Goal: Contribute content: Add original content to the website for others to see

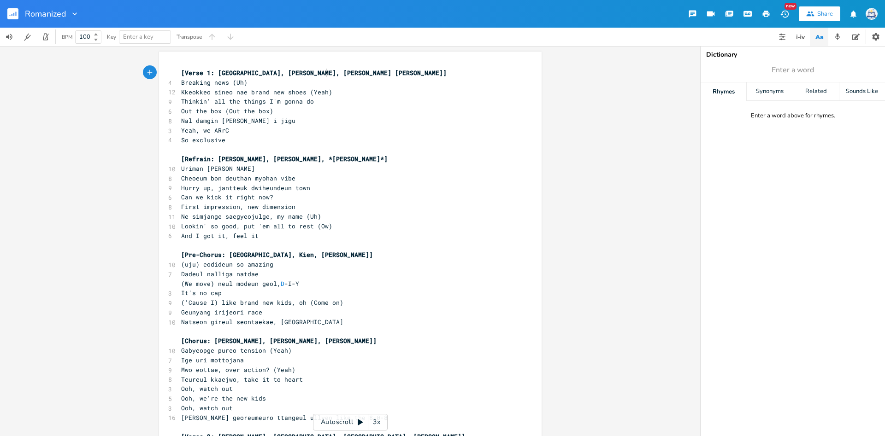
scroll to position [3, 0]
type textarea "[Verse 1: [GEOGRAPHIC_DATA], [PERSON_NAME], [PERSON_NAME] [PERSON_NAME]] Breaki…"
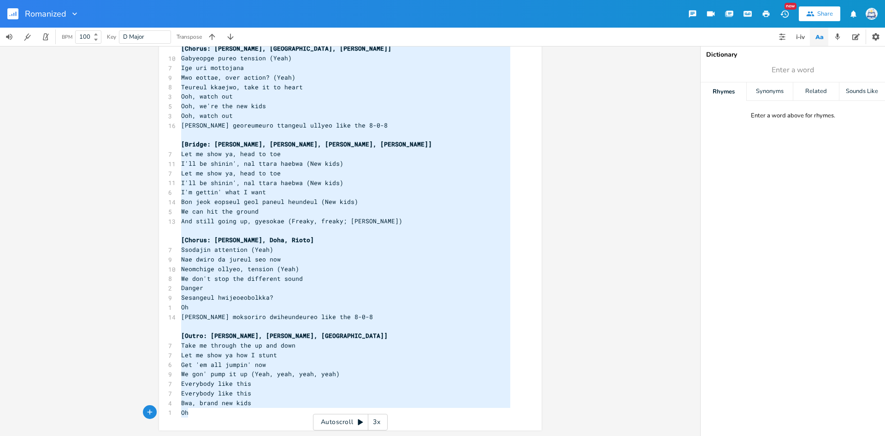
paste textarea
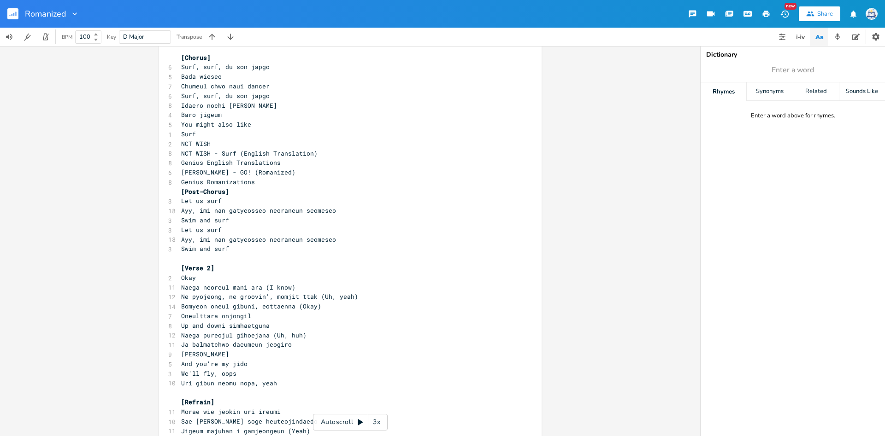
scroll to position [180, 0]
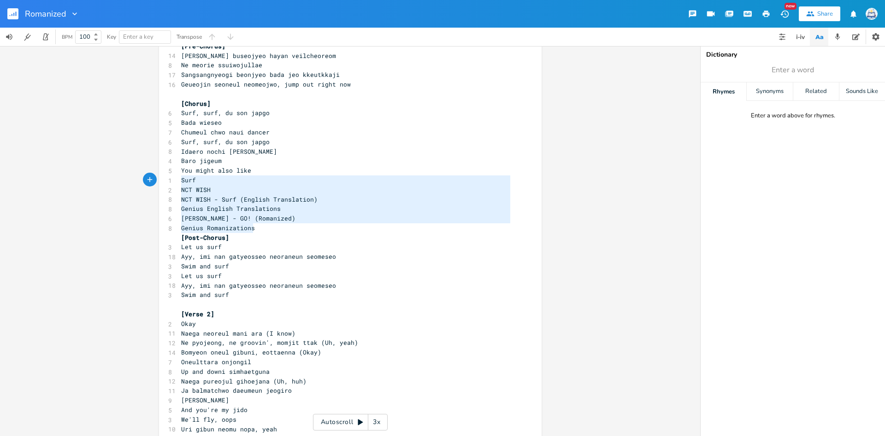
type textarea "You might also like Surf NCT WISH NCT WISH - Surf (English Translation) Genius …"
drag, startPoint x: 269, startPoint y: 226, endPoint x: 181, endPoint y: 172, distance: 103.6
click at [181, 172] on div "[Intro] 7 Ayy, oh, [PERSON_NAME], oh, ayy, oh, ayy 3 Let us surf ​ [Verse 1] 9 …" at bounding box center [345, 305] width 333 height 834
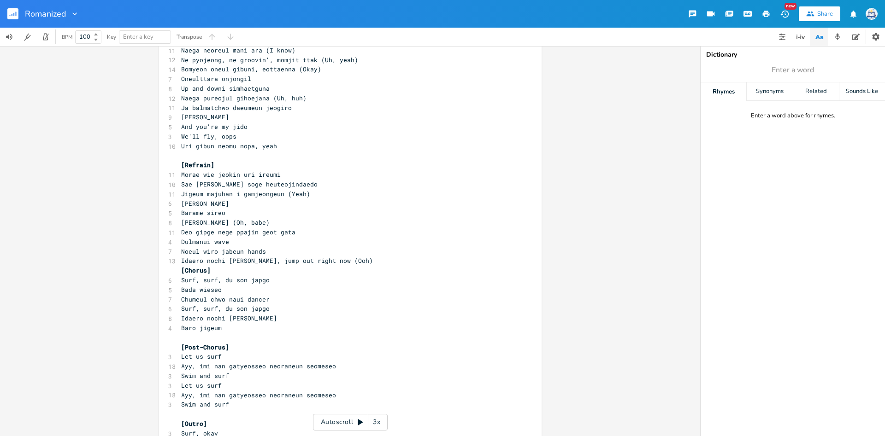
scroll to position [427, 0]
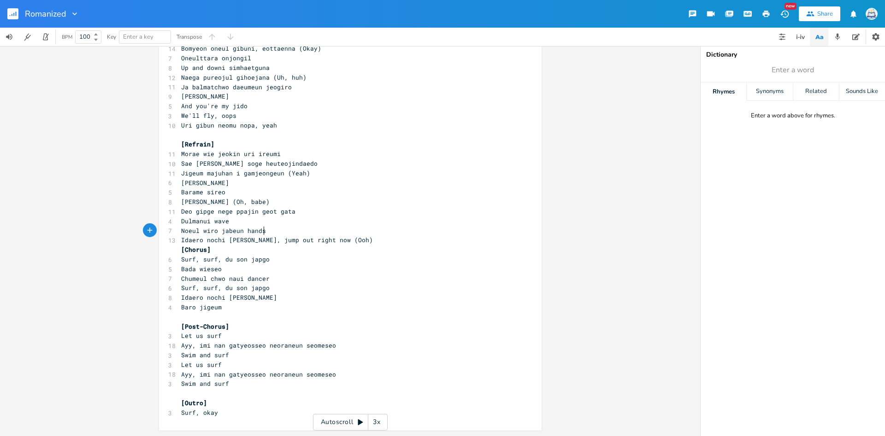
click at [364, 232] on pre "Noeul wiro jabeun hands" at bounding box center [345, 231] width 333 height 10
click at [363, 238] on pre "Idaero nochi [PERSON_NAME], jump out right now (Ooh)" at bounding box center [345, 241] width 333 height 10
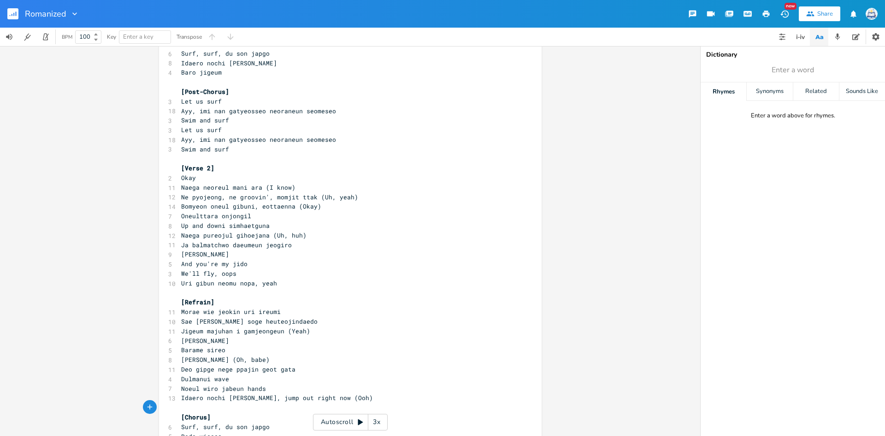
scroll to position [0, 0]
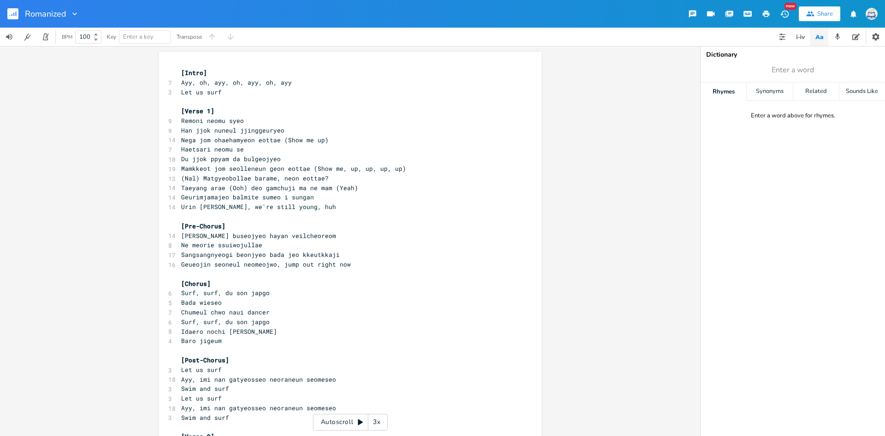
click at [403, 183] on pre "(Nal) Matgyeobollae barame, neon eottae?" at bounding box center [345, 179] width 333 height 10
type textarea "Ayy, oh, [PERSON_NAME], oh, ayy, o"
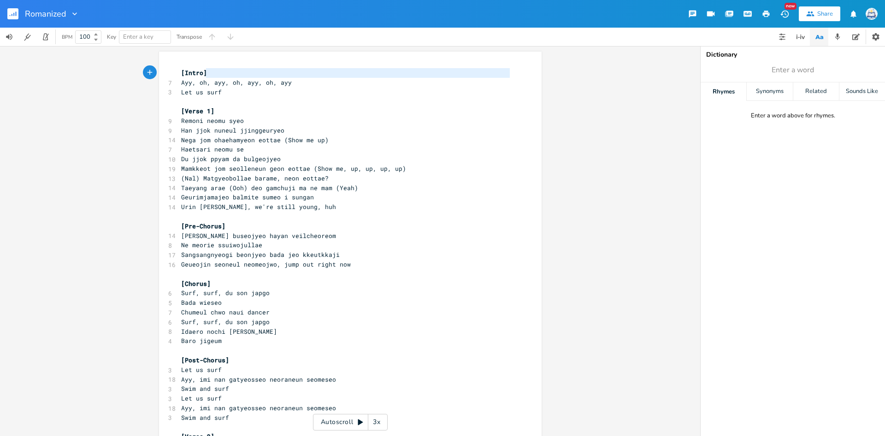
type textarea "Ayy, oh, ayy, oh, ayy, oh, ayy"
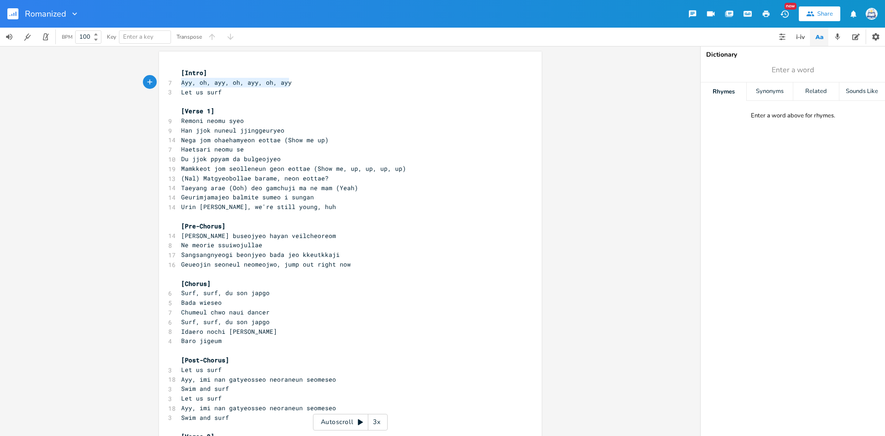
click at [563, 435] on div "Ayy, oh, [PERSON_NAME], oh, [PERSON_NAME], oh, ayy xxxxxxxxxx [Intro] 7 Ayy, oh…" at bounding box center [350, 241] width 700 height 390
type textarea "Let us surf"
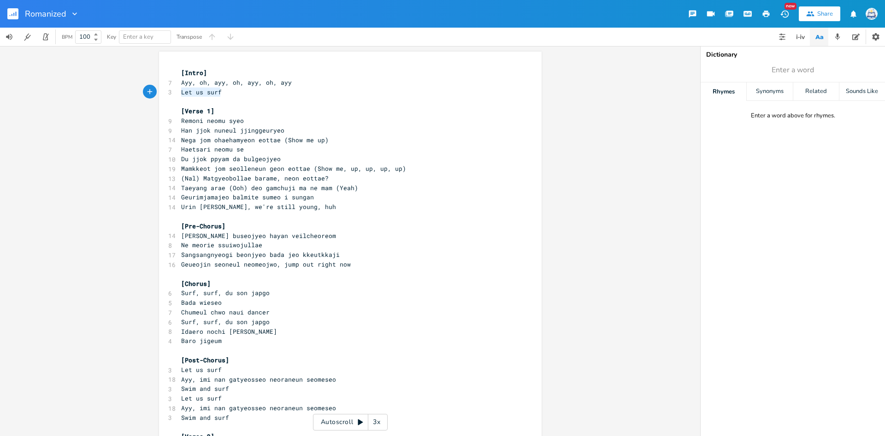
drag, startPoint x: 183, startPoint y: 94, endPoint x: 225, endPoint y: 96, distance: 42.9
click at [225, 96] on pre "Let us surf" at bounding box center [345, 93] width 333 height 10
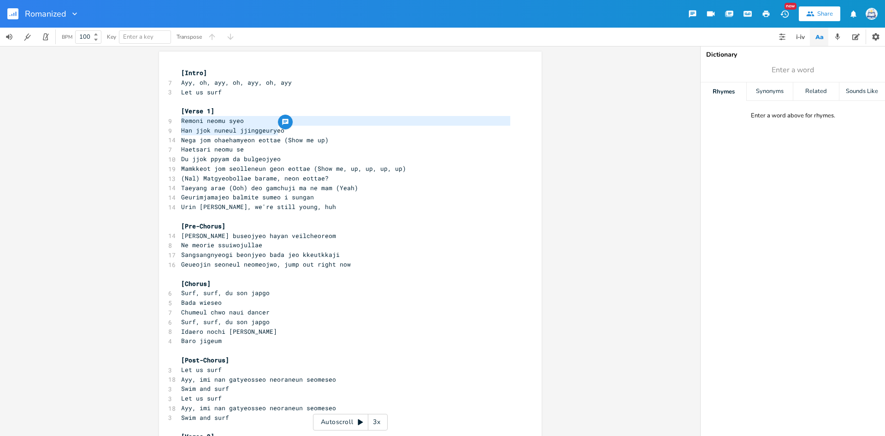
scroll to position [10, 94]
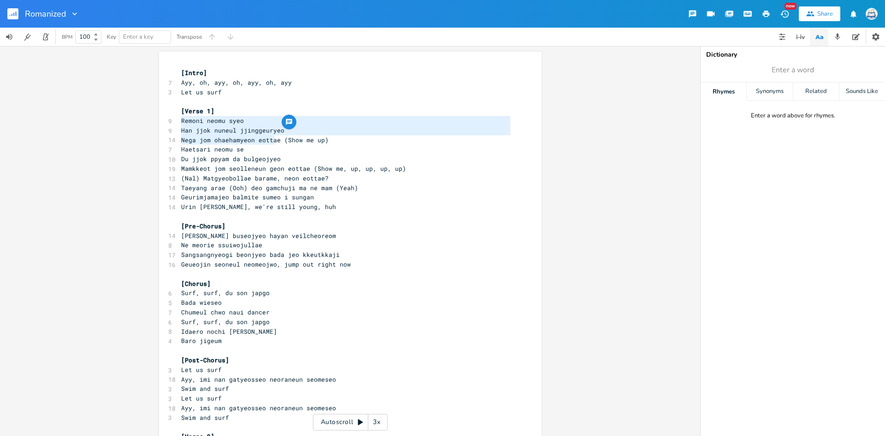
type textarea "Remoni neomu syeo Han jjok nuneul jjinggeuryeo Nega jom ohaehamyeon eottae"
drag, startPoint x: 180, startPoint y: 118, endPoint x: 278, endPoint y: 139, distance: 100.8
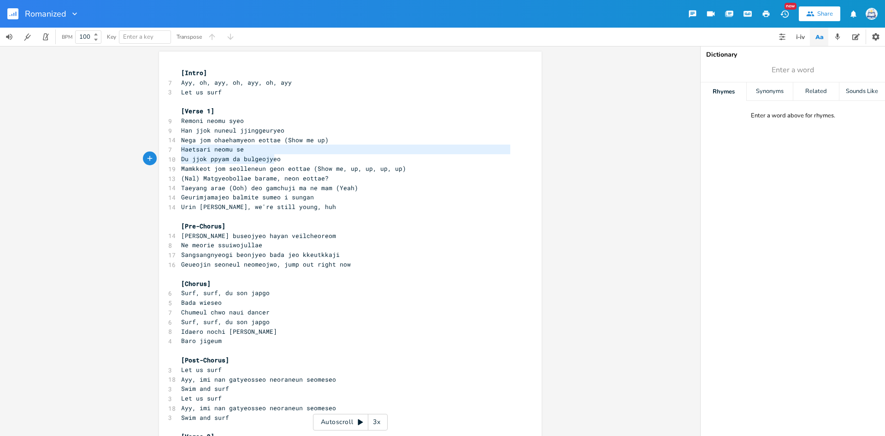
type textarea "Haetsari neomu se Du jjok ppyam da bulgeojyeo Mamkkeot jom seolleneun geon eott…"
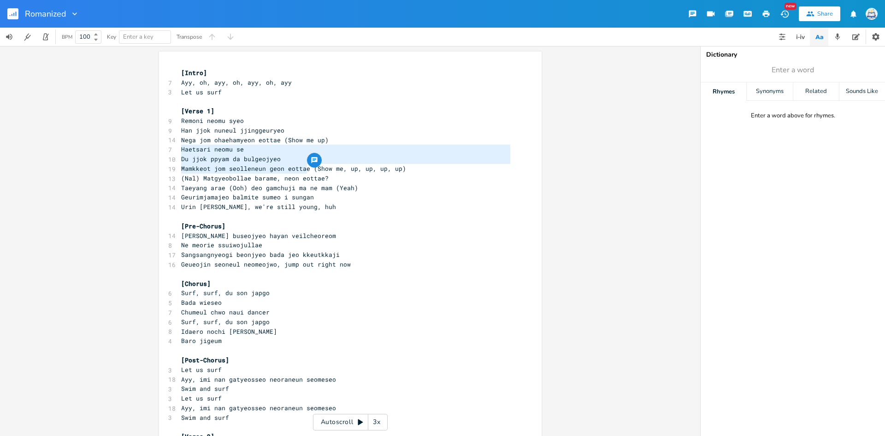
drag, startPoint x: 181, startPoint y: 151, endPoint x: 310, endPoint y: 171, distance: 130.2
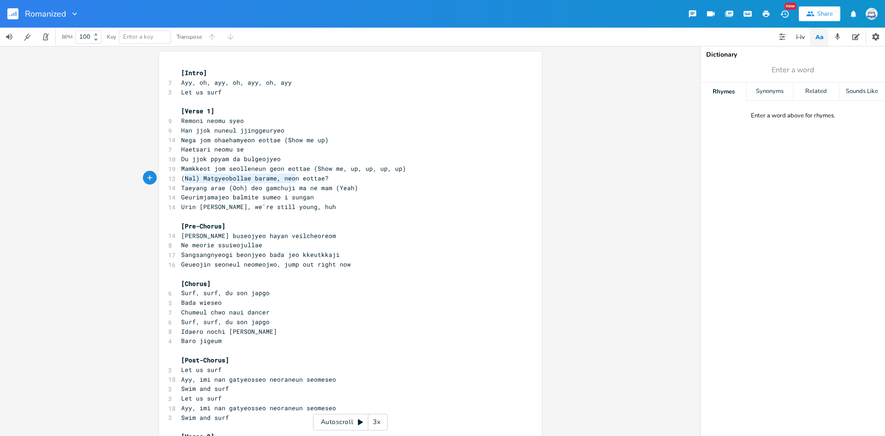
type textarea "Nal) Matgyeobollae barame, neon eottae?"
drag, startPoint x: 184, startPoint y: 178, endPoint x: 334, endPoint y: 177, distance: 149.3
click at [334, 177] on pre "(Nal) Matgyeobollae barame, neon eottae?" at bounding box center [345, 179] width 333 height 10
click at [334, 177] on div "button" at bounding box center [332, 170] width 15 height 15
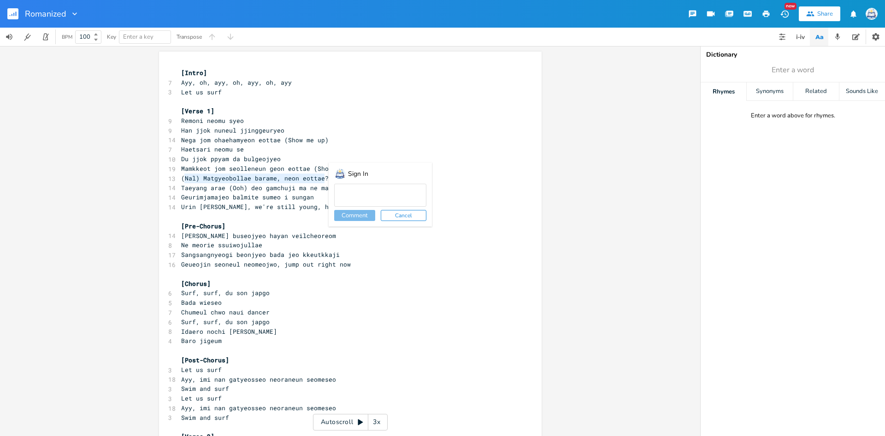
click at [321, 180] on span "(Nal) Matgyeobollae barame, neon eottae?" at bounding box center [254, 178] width 147 height 8
type textarea "(Nal) Matgyeobollae barame, neon eottae?"
drag, startPoint x: 327, startPoint y: 179, endPoint x: 168, endPoint y: 179, distance: 159.5
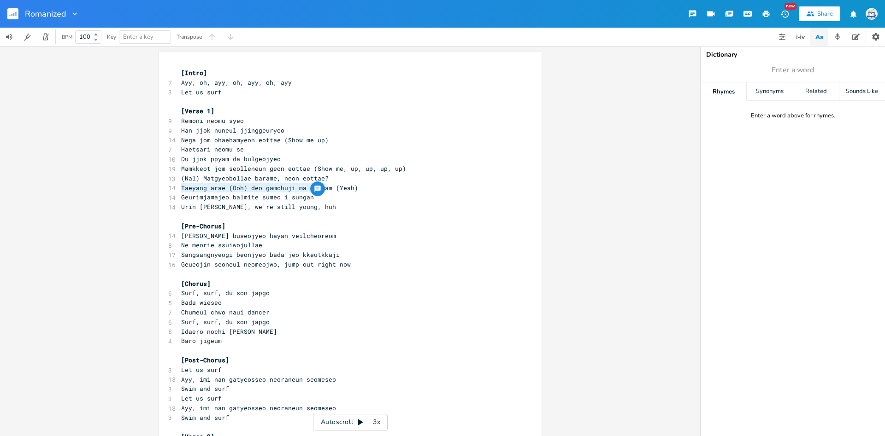
type textarea "Taeyang arae (Ooh) deo gamchuji ma ne mam"
drag, startPoint x: 181, startPoint y: 190, endPoint x: 327, endPoint y: 190, distance: 145.6
click at [327, 190] on span "Taeyang arae (Ooh) deo gamchuji ma ne mam (Yeah)" at bounding box center [269, 188] width 177 height 8
type textarea "Geurimjamajeo balmite sumeo i sungan"
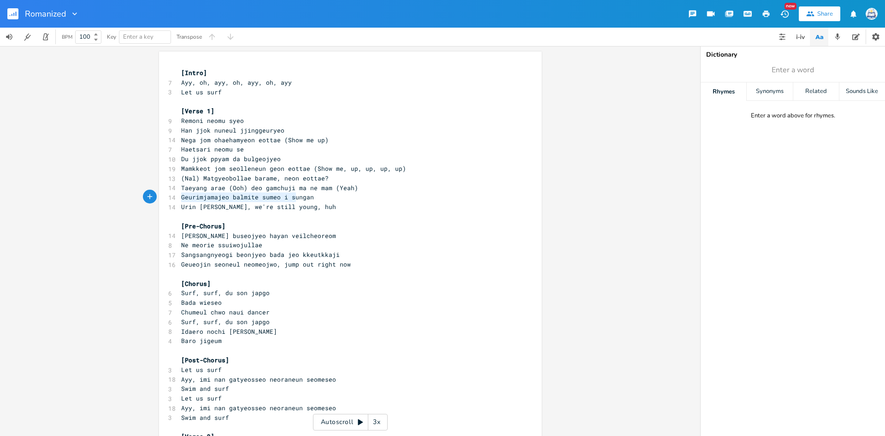
scroll to position [3, 130]
drag, startPoint x: 181, startPoint y: 198, endPoint x: 312, endPoint y: 199, distance: 130.9
click at [312, 199] on pre "Geurimjamajeo balmite sumeo i sungan" at bounding box center [345, 198] width 333 height 10
type textarea "Urin [PERSON_NAME], we're still young, huh"
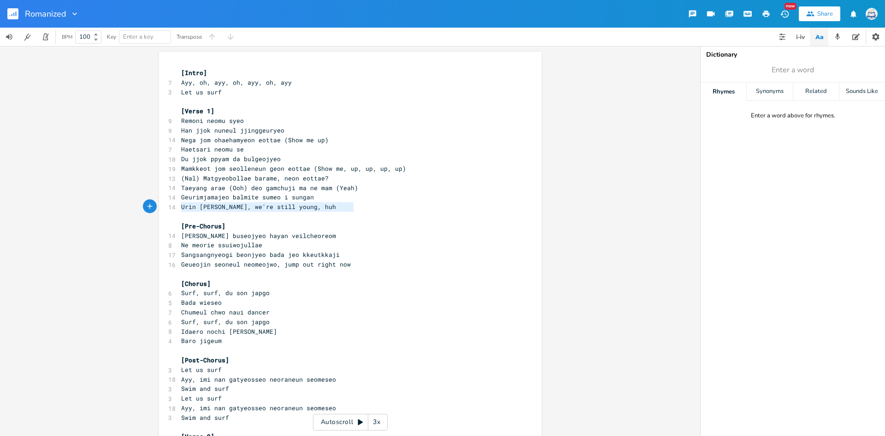
scroll to position [3, 149]
drag, startPoint x: 180, startPoint y: 210, endPoint x: 364, endPoint y: 209, distance: 184.4
click at [364, 207] on pre "Urin [PERSON_NAME], we're still young, huh" at bounding box center [345, 207] width 333 height 10
type textarea "[PERSON_NAME] buseojyeo hayan veilcheoreom Ne meorie ssuiwojullae"
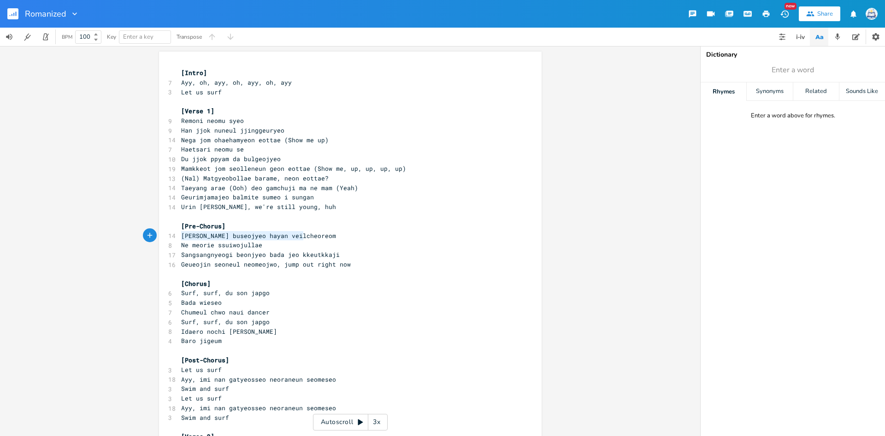
scroll to position [10, 77]
drag, startPoint x: 183, startPoint y: 235, endPoint x: 309, endPoint y: 243, distance: 126.5
type textarea "Sangsangnyeogi beonjyeo bada jeo kkeutkkaji"
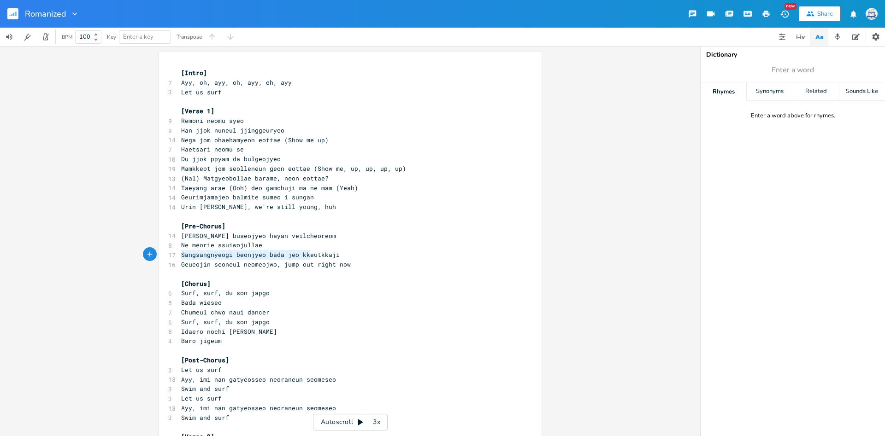
scroll to position [3, 151]
drag, startPoint x: 182, startPoint y: 257, endPoint x: 344, endPoint y: 255, distance: 162.2
click at [344, 255] on pre "Sangsangnyeogi beonjyeo bada jeo kkeutkkaji" at bounding box center [345, 255] width 333 height 10
type textarea "Geueojin seoneul neomeojwo, jump out right now"
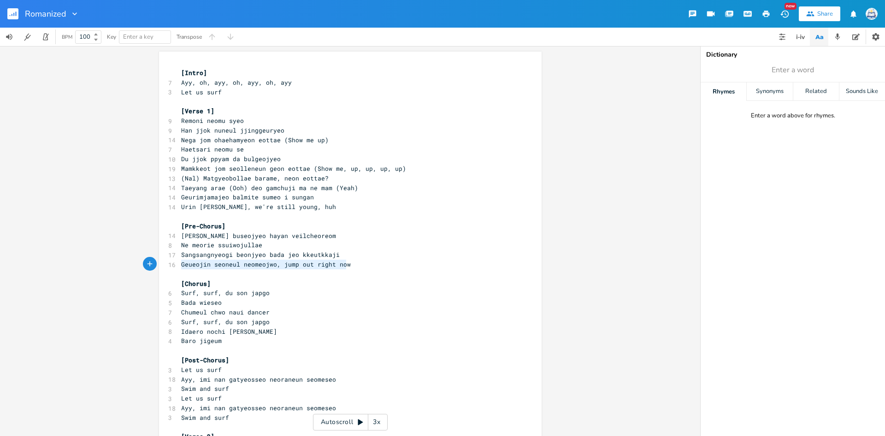
drag, startPoint x: 181, startPoint y: 263, endPoint x: 390, endPoint y: 267, distance: 209.3
click at [390, 267] on pre "Geueojin seoneul neomeojwo, jump out right now" at bounding box center [345, 265] width 333 height 10
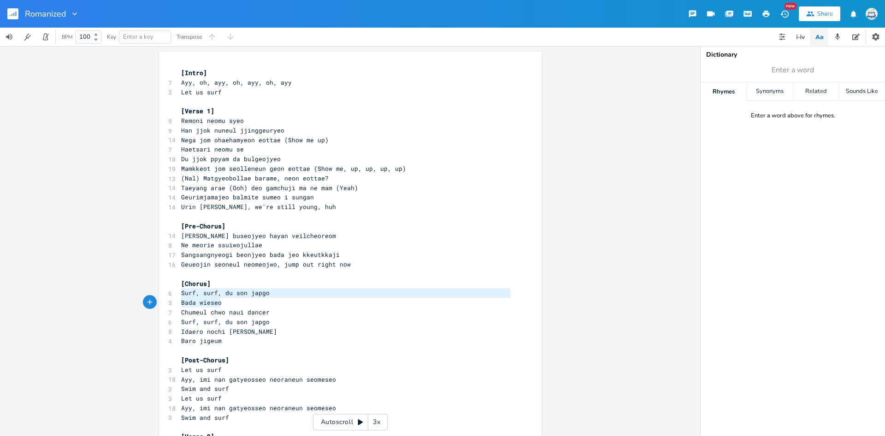
scroll to position [10, 42]
type textarea "Surf, surf, du son [PERSON_NAME] chwo naui dancer"
drag, startPoint x: 179, startPoint y: 294, endPoint x: 273, endPoint y: 312, distance: 95.7
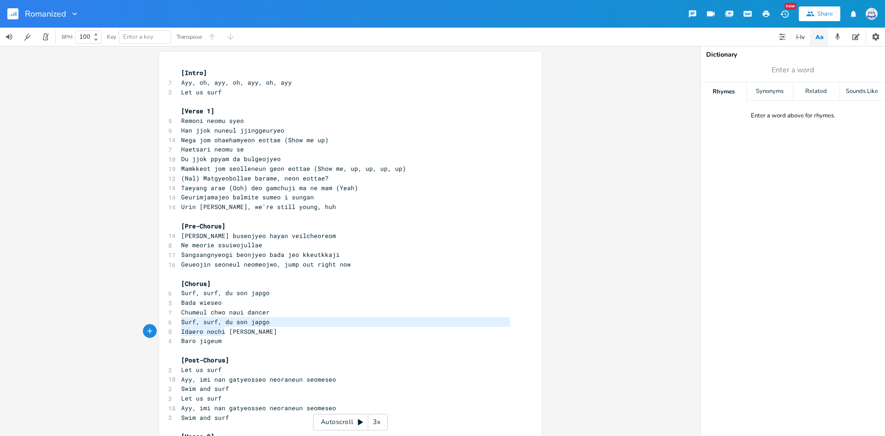
scroll to position [20, 40]
type textarea "Surf, surf, du son japgo Idaero nochi [PERSON_NAME] [PERSON_NAME] jigeum"
drag, startPoint x: 179, startPoint y: 322, endPoint x: 237, endPoint y: 338, distance: 60.0
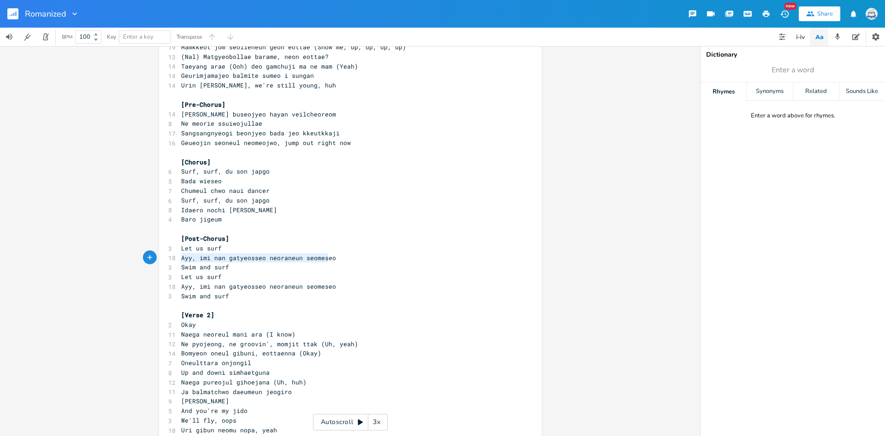
scroll to position [3, 152]
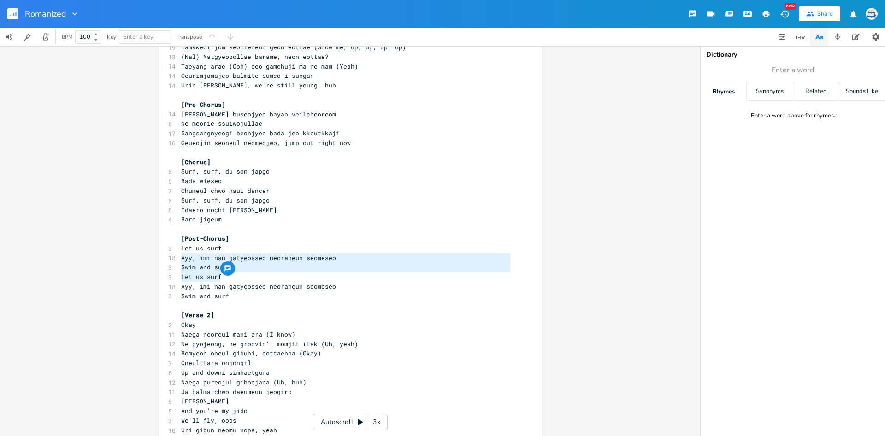
type textarea "Ayy, imi nan gatyeosseo neoraneun seomeseo Swim and surf"
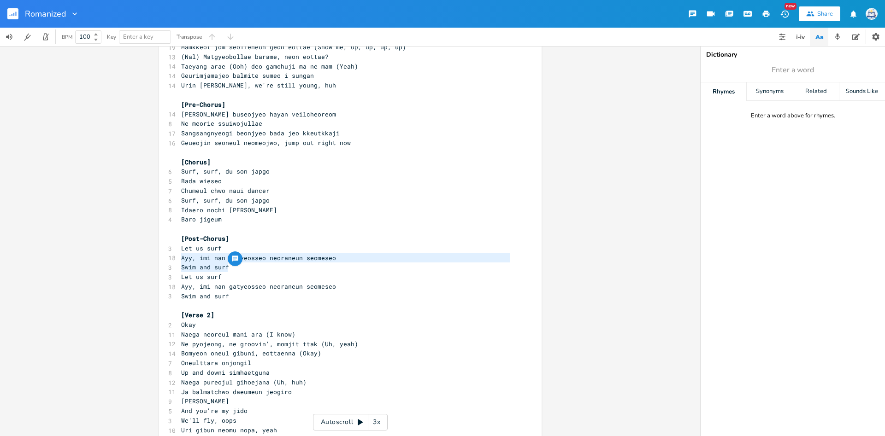
drag, startPoint x: 182, startPoint y: 260, endPoint x: 352, endPoint y: 269, distance: 170.3
click at [352, 269] on div "[Intro] 7 Ayy, oh, [PERSON_NAME], oh, ayy, oh, ayy 3 Let us surf ​ [Verse 1] 9 …" at bounding box center [345, 340] width 333 height 786
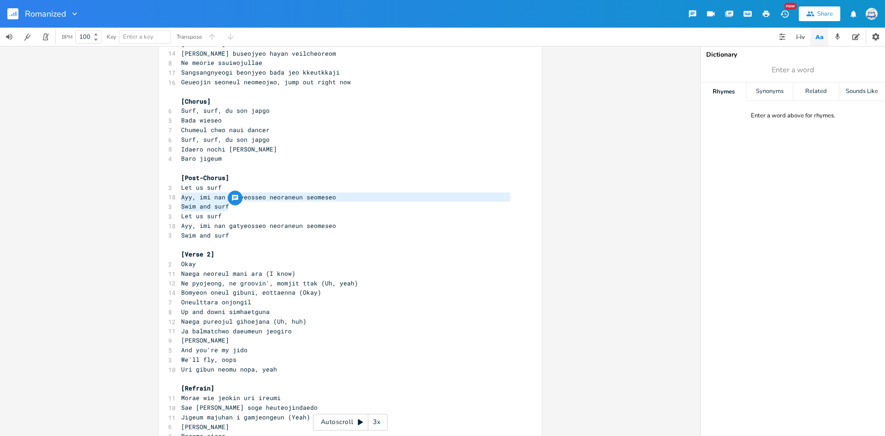
scroll to position [243, 0]
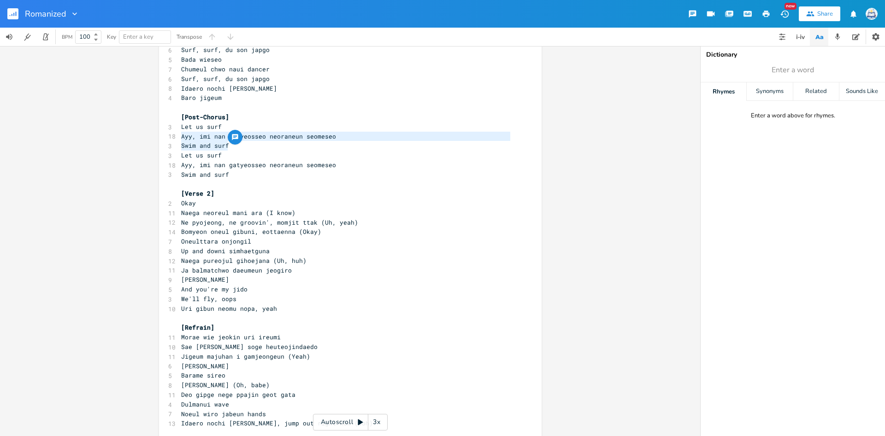
click at [232, 256] on pre "Naega pureojul gihoejana (Uh, huh)" at bounding box center [345, 261] width 333 height 10
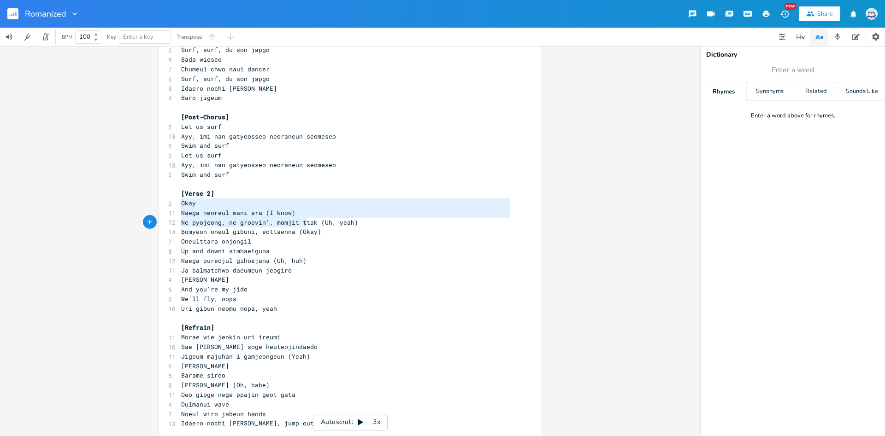
type textarea "Okay Naega neoreul mani ara (I know) Ne pyojeong, ne groovin', momjit ttak"
drag, startPoint x: 182, startPoint y: 204, endPoint x: 313, endPoint y: 224, distance: 133.2
click at [313, 224] on div "[Intro] 7 Ayy, oh, [PERSON_NAME], oh, ayy, oh, ayy 3 Let us surf ​ [Verse 1] 9 …" at bounding box center [345, 218] width 333 height 786
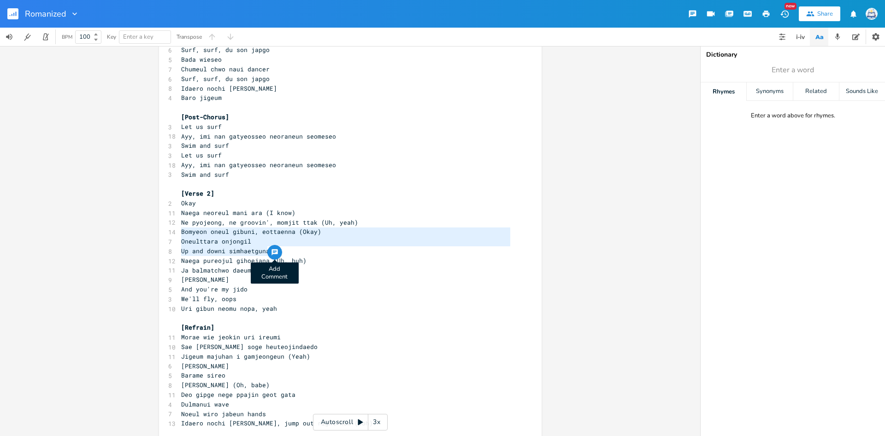
scroll to position [23, 91]
type textarea "Bomyeon oneul gibuni, [PERSON_NAME] (Okay) Oneulttara onjongil Up and downi sim…"
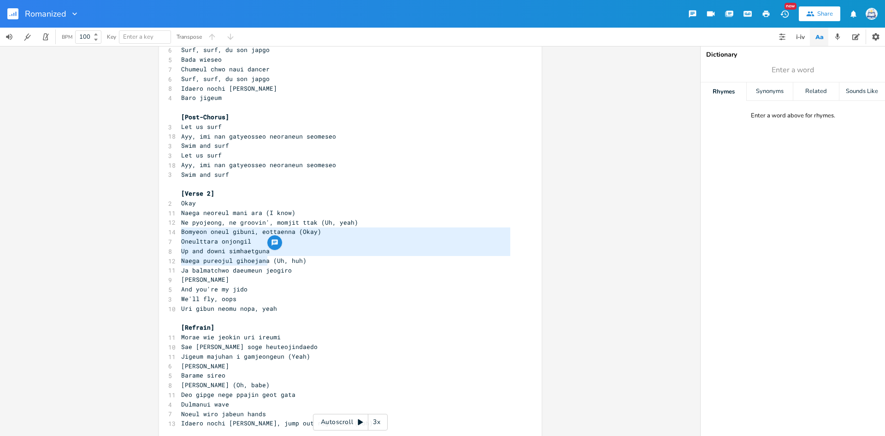
scroll to position [30, 84]
drag, startPoint x: 182, startPoint y: 233, endPoint x: 268, endPoint y: 258, distance: 89.6
click at [268, 258] on div "Bomyeon oneul gibuni, eottaenna (Okay) Oneulttara onjongil Up and downi simhaet…" at bounding box center [350, 216] width 383 height 816
click at [212, 273] on span "Ja balmatchwo daeumeun jeogiro" at bounding box center [236, 270] width 111 height 8
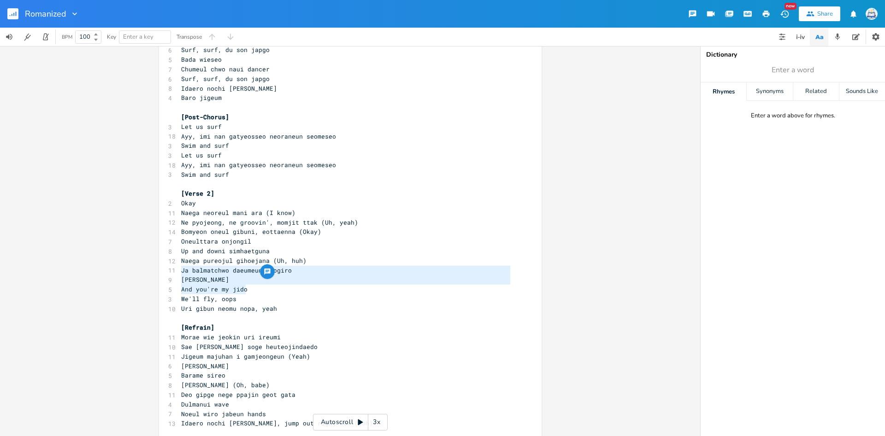
scroll to position [20, 61]
type textarea "Ja balmatchwo daeumeun jeogiro [PERSON_NAME] And you're my jido We'll fly, oops"
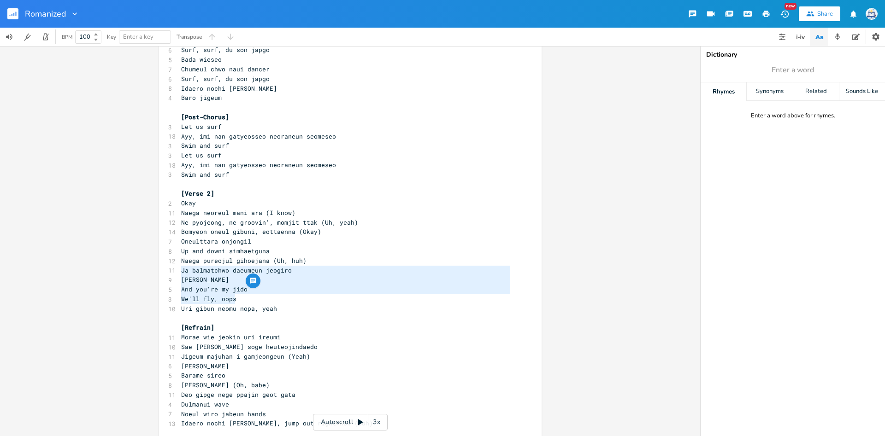
scroll to position [30, 47]
drag, startPoint x: 180, startPoint y: 270, endPoint x: 264, endPoint y: 296, distance: 87.8
click at [264, 296] on div "[Intro] 7 Ayy, oh, [PERSON_NAME], oh, ayy, oh, ayy 3 Let us surf ​ [Verse 1] 9 …" at bounding box center [345, 218] width 333 height 786
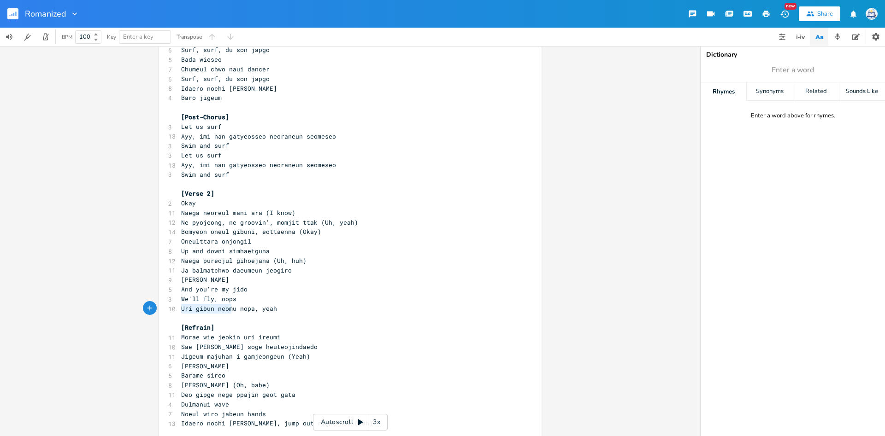
type textarea "Uri gibun neomu nopa, yeah"
drag, startPoint x: 179, startPoint y: 310, endPoint x: 283, endPoint y: 310, distance: 103.2
click at [283, 310] on pre "Uri gibun neomu nopa, yeah" at bounding box center [345, 309] width 333 height 10
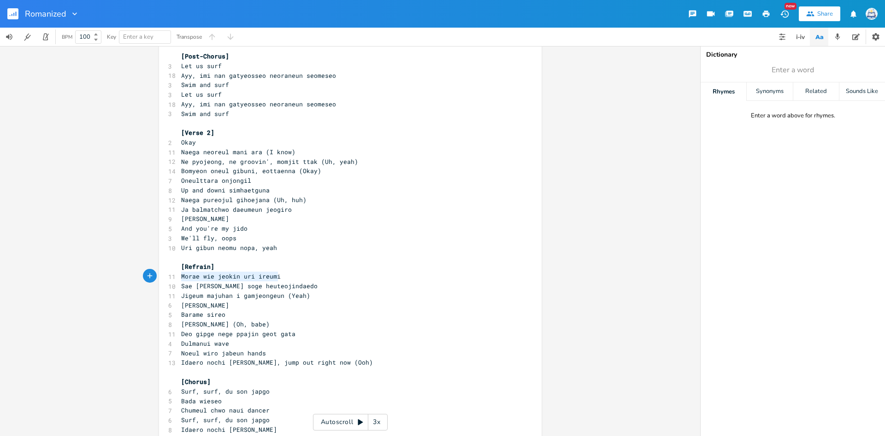
scroll to position [3, 88]
type textarea "Morae wie jeokin uri ireumi Sae [PERSON_NAME] soge heuteojindaedo"
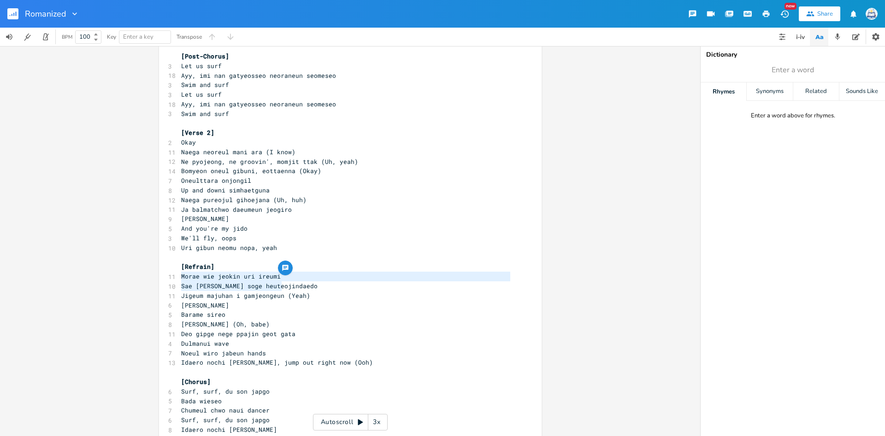
scroll to position [3, 101]
drag, startPoint x: 179, startPoint y: 279, endPoint x: 287, endPoint y: 288, distance: 107.7
click at [287, 288] on div "[Intro] 7 Ayy, oh, [PERSON_NAME], oh, ayy, oh, ayy 3 Let us surf ​ [Verse 1] 9 …" at bounding box center [345, 157] width 333 height 786
click at [236, 321] on span "[PERSON_NAME] (Oh, babe)" at bounding box center [225, 324] width 88 height 8
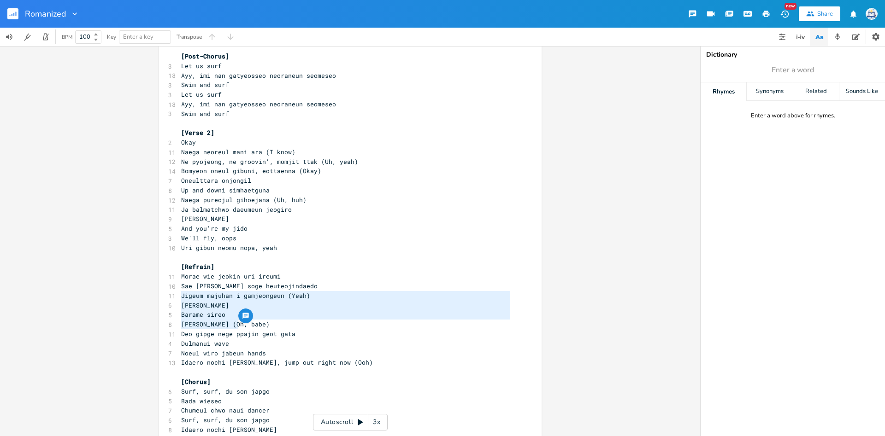
scroll to position [23, 43]
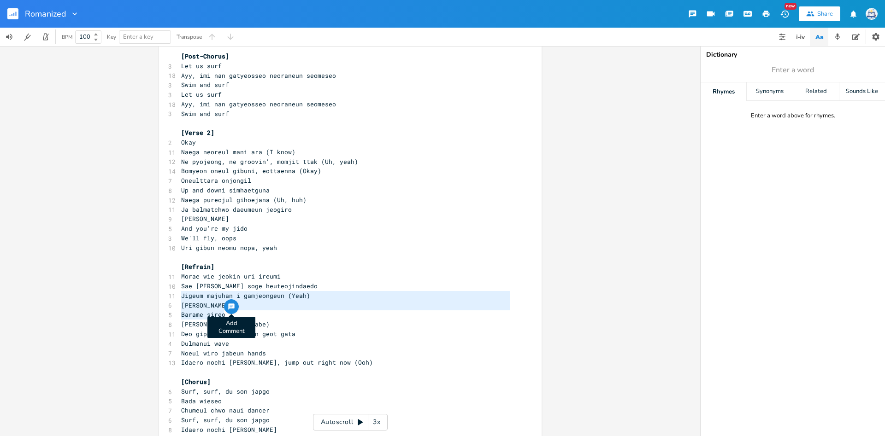
type textarea "[PERSON_NAME] i gamjeongeun (Yeah) Jiwojiji [PERSON_NAME]"
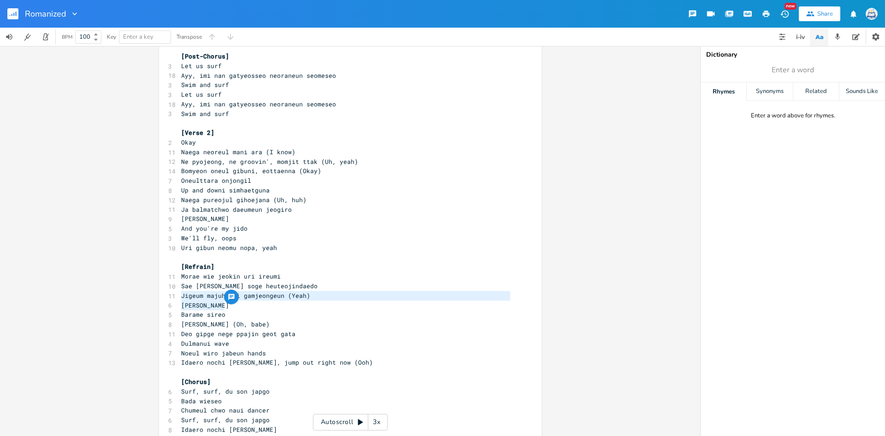
drag, startPoint x: 181, startPoint y: 294, endPoint x: 235, endPoint y: 308, distance: 55.7
click at [235, 308] on div "[Intro] 7 Ayy, oh, [PERSON_NAME], oh, ayy, oh, ayy 3 Let us surf ​ [Verse 1] 9 …" at bounding box center [345, 157] width 333 height 786
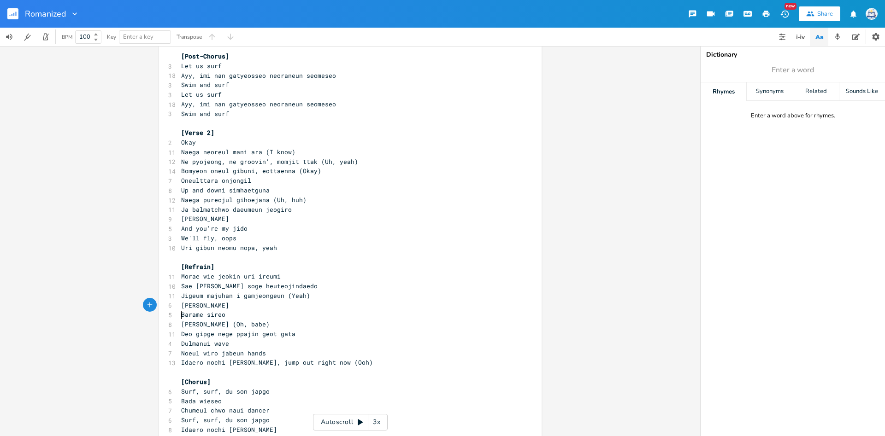
scroll to position [3, 0]
type textarea "Barame sireo Yonggi nae mal"
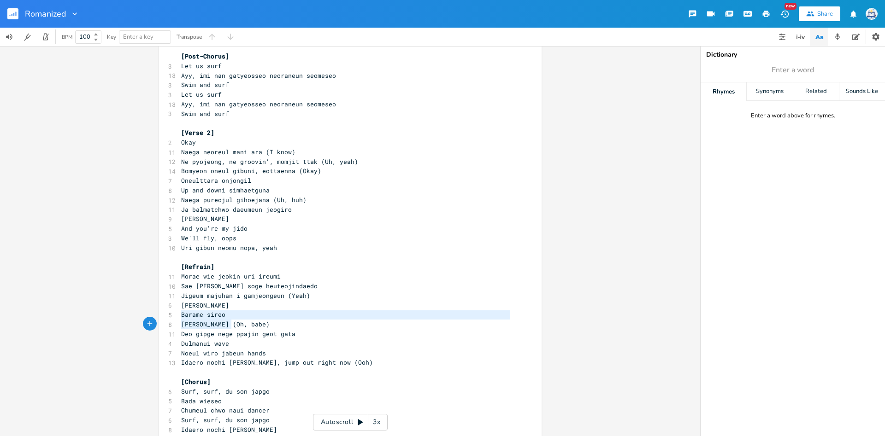
drag, startPoint x: 182, startPoint y: 313, endPoint x: 232, endPoint y: 320, distance: 50.7
click at [232, 320] on div "[Intro] 7 Ayy, oh, [PERSON_NAME], oh, ayy, oh, ayy 3 Let us surf ​ [Verse 1] 9 …" at bounding box center [345, 157] width 333 height 786
click at [195, 313] on span "Barame sireo" at bounding box center [203, 315] width 44 height 8
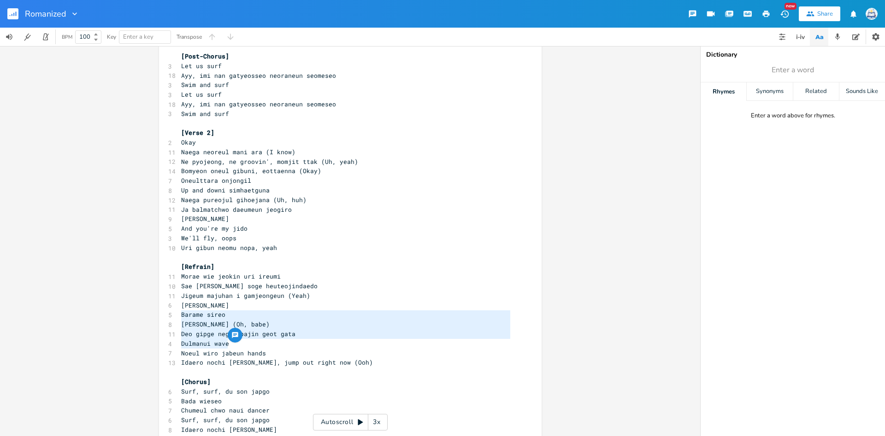
type textarea "Barame sireo Yonggi nae malhalge (Oh, babe) Deo gipge nege ppajin geot gata"
drag, startPoint x: 181, startPoint y: 315, endPoint x: 299, endPoint y: 336, distance: 119.9
click at [299, 336] on div "[Intro] 7 Ayy, oh, [PERSON_NAME], oh, ayy, oh, ayy 3 Let us surf ​ [Verse 1] 9 …" at bounding box center [345, 157] width 333 height 786
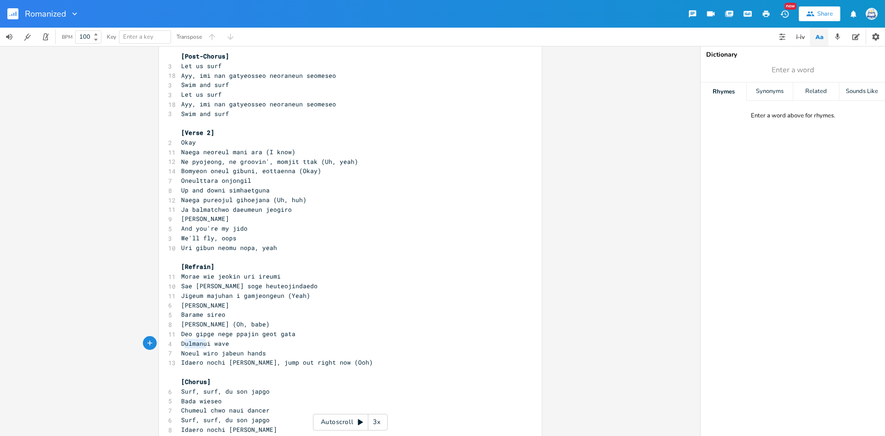
type textarea "ulmanui wave Noeul wiro jabeun hands"
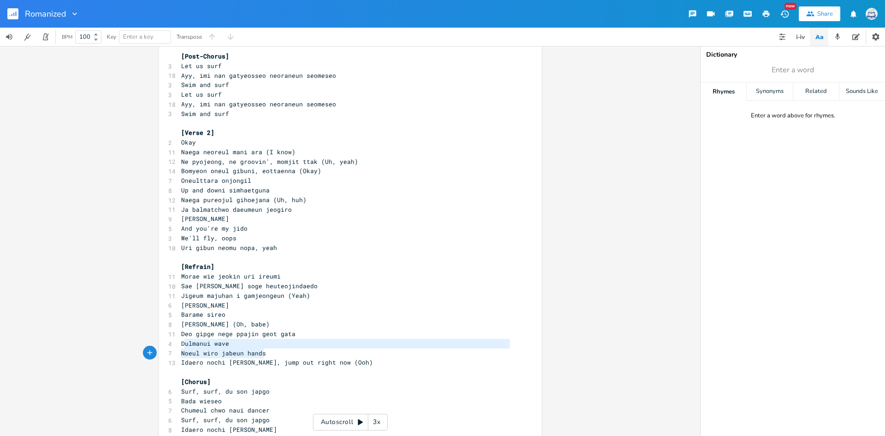
scroll to position [10, 82]
drag, startPoint x: 183, startPoint y: 344, endPoint x: 268, endPoint y: 352, distance: 85.1
click at [268, 352] on div "ulmanui wave Noeul wiro jabeun hands xxxxxxxxxx [Intro] 7 Ayy, [PERSON_NAME], a…" at bounding box center [350, 155] width 383 height 816
click at [212, 352] on span "Noeul wiro jabeun hands" at bounding box center [223, 353] width 85 height 8
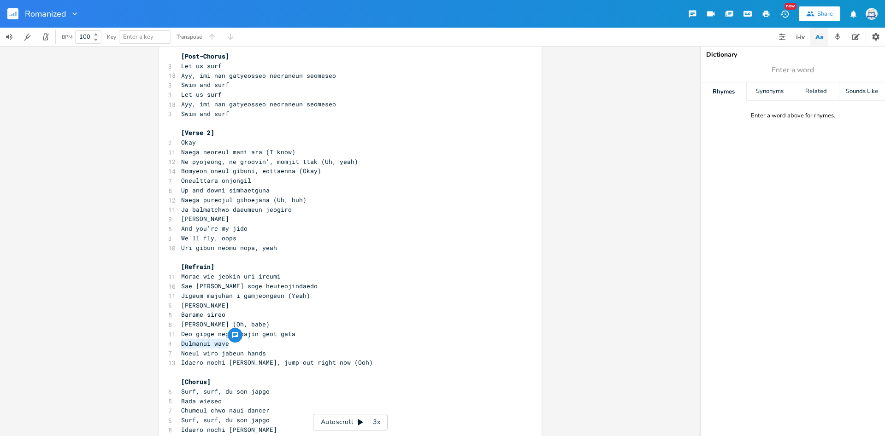
type textarea "Dulmanui wave Noeul wiro jabeun hands"
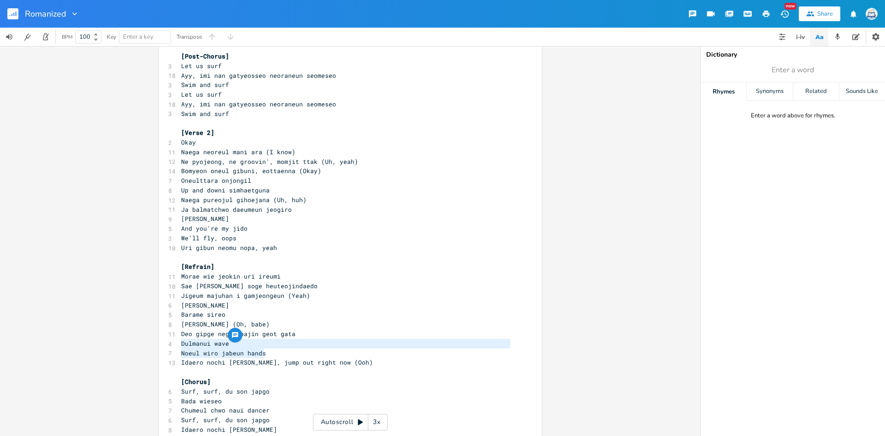
drag, startPoint x: 182, startPoint y: 344, endPoint x: 263, endPoint y: 350, distance: 81.3
click at [263, 350] on div "[Intro] 7 Ayy, oh, [PERSON_NAME], oh, ayy, oh, ayy 3 Let us surf ​ [Verse 1] 9 …" at bounding box center [345, 157] width 333 height 786
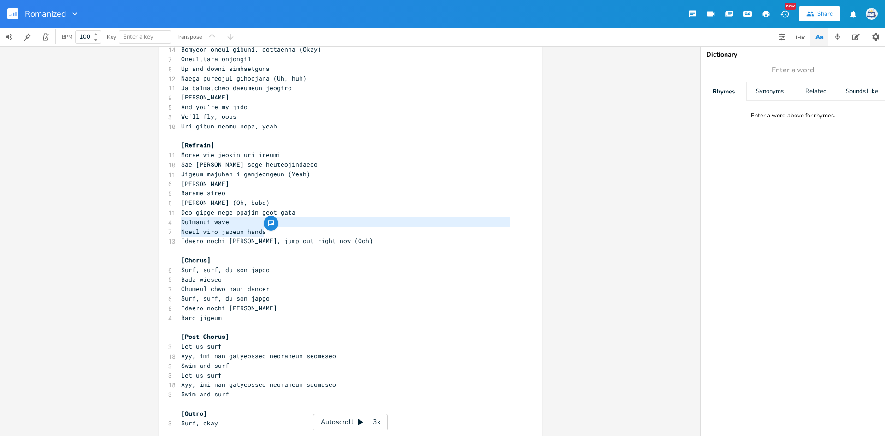
scroll to position [3, 0]
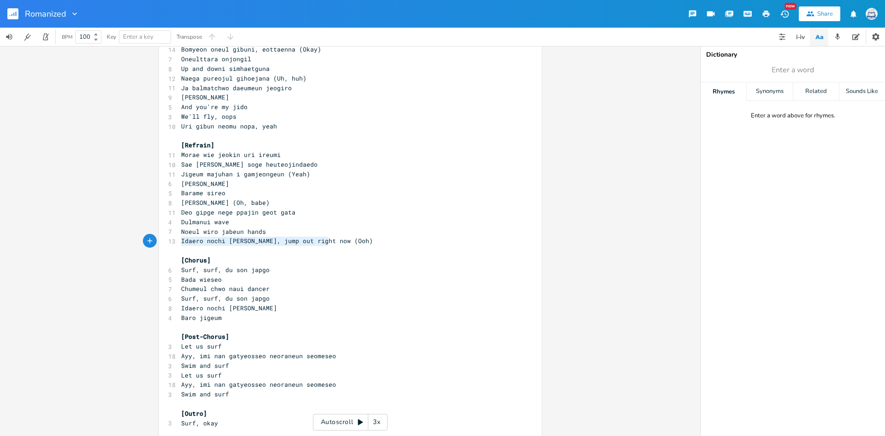
type textarea "Idaero nochi [PERSON_NAME], jump out right now"
drag, startPoint x: 179, startPoint y: 242, endPoint x: 331, endPoint y: 244, distance: 151.6
click at [331, 244] on pre "Idaero nochi [PERSON_NAME], jump out right now (Ooh)" at bounding box center [345, 241] width 333 height 10
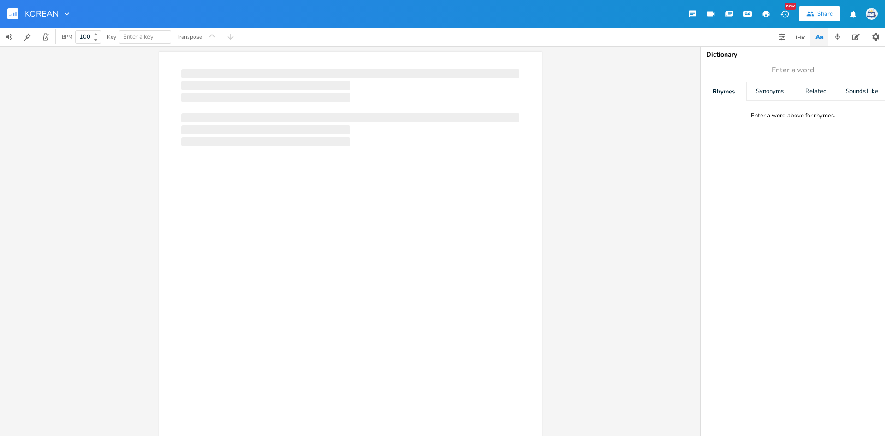
scroll to position [3, 0]
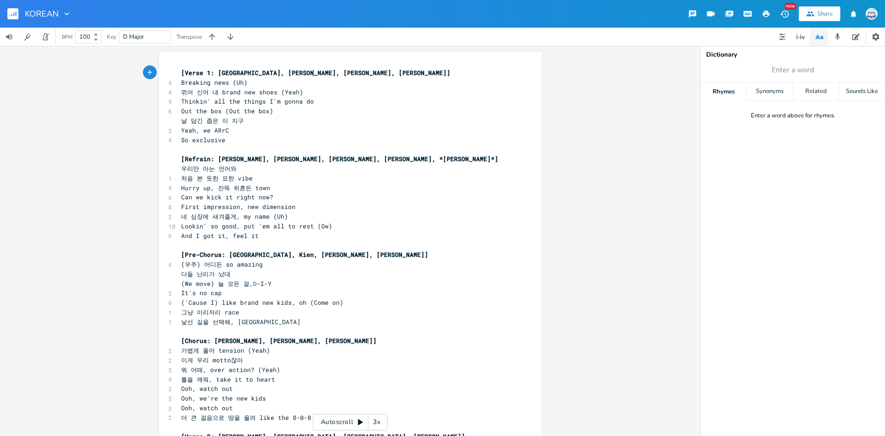
type textarea "[Verse 1: Doha, Hyunmin, Choi Han, Andy] Breaking news (Uh) 꺾어 신어 내 brand new s…"
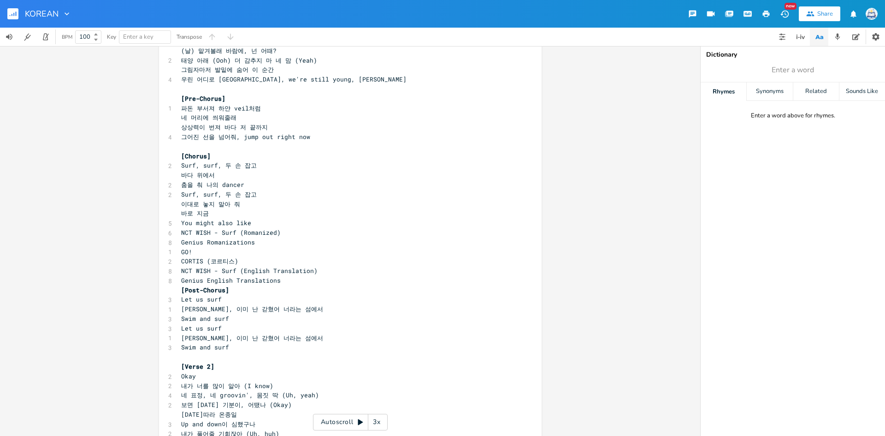
scroll to position [122, 0]
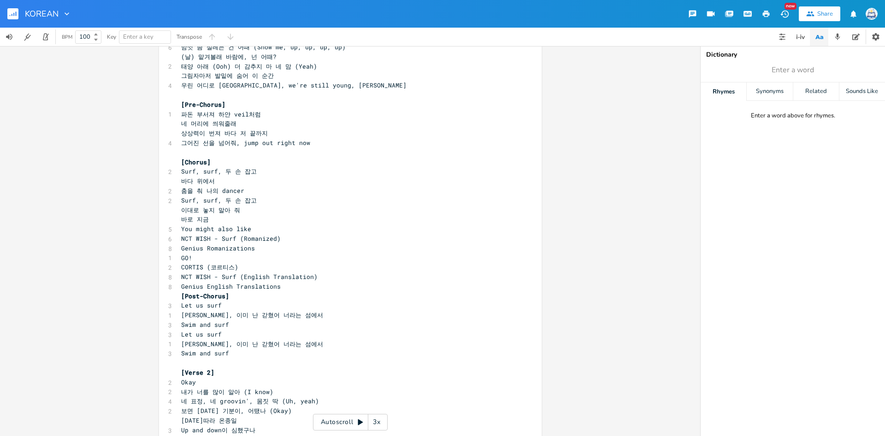
click at [306, 292] on pre "[Post-Chorus]" at bounding box center [345, 297] width 333 height 10
click at [303, 289] on pre "Genius English Translations" at bounding box center [345, 287] width 333 height 10
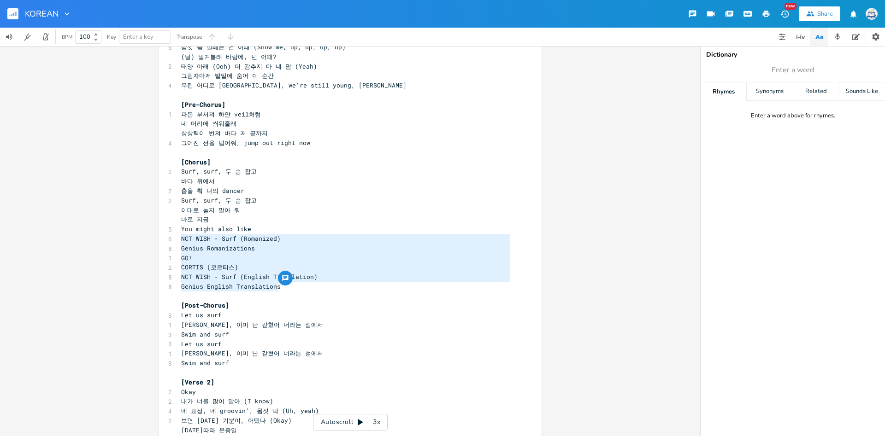
type textarea "You might also like NCT WISH - Surf (Romanized) Genius Romanizations GO! CORTIS…"
drag, startPoint x: 303, startPoint y: 289, endPoint x: 179, endPoint y: 234, distance: 135.6
click at [179, 234] on div "[Intro] 7 Ayy, oh, ayy, oh, ayy, oh, ayy 3 Let us surf ​ [Verse 1] 레몬이 너무 셔 한 쪽…" at bounding box center [345, 368] width 333 height 843
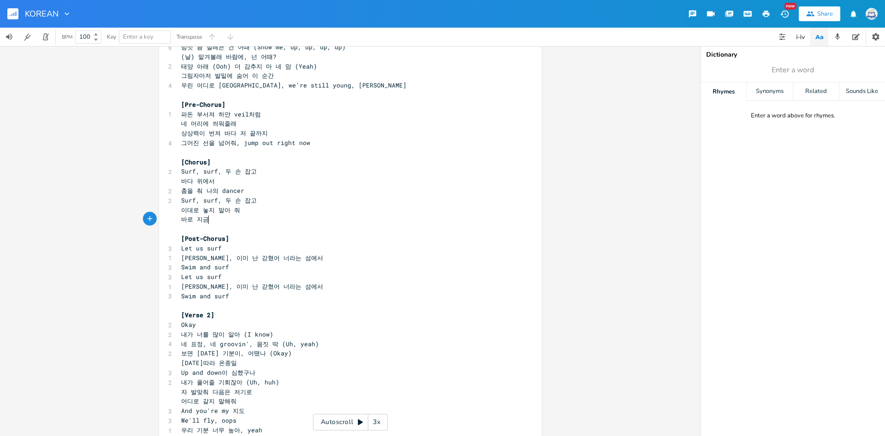
scroll to position [0, 0]
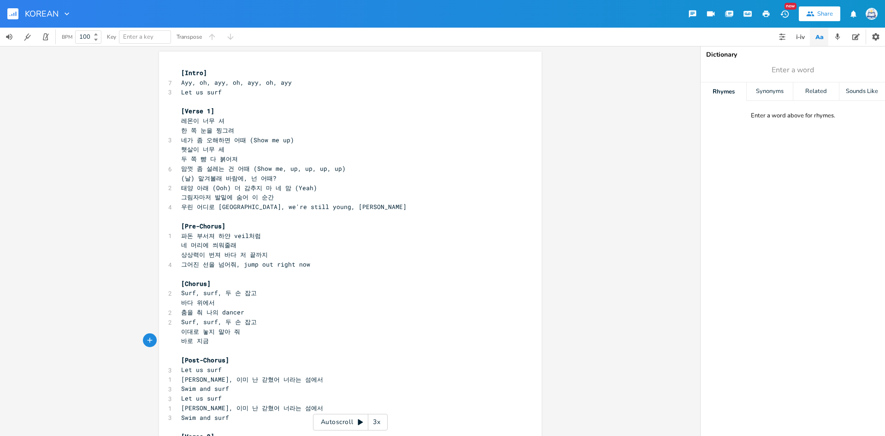
click at [224, 133] on span "한 쪽 눈을 찡그려" at bounding box center [207, 130] width 53 height 8
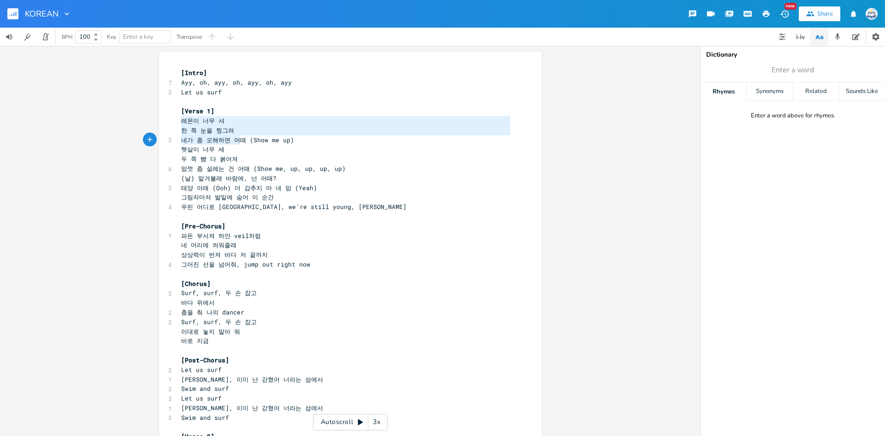
type textarea "레몬이 너무 셔 한 쪽 눈을 찡그려 네가 좀 오해하면 어때"
drag, startPoint x: 180, startPoint y: 118, endPoint x: 247, endPoint y: 140, distance: 71.3
drag, startPoint x: 178, startPoint y: 147, endPoint x: 253, endPoint y: 171, distance: 77.7
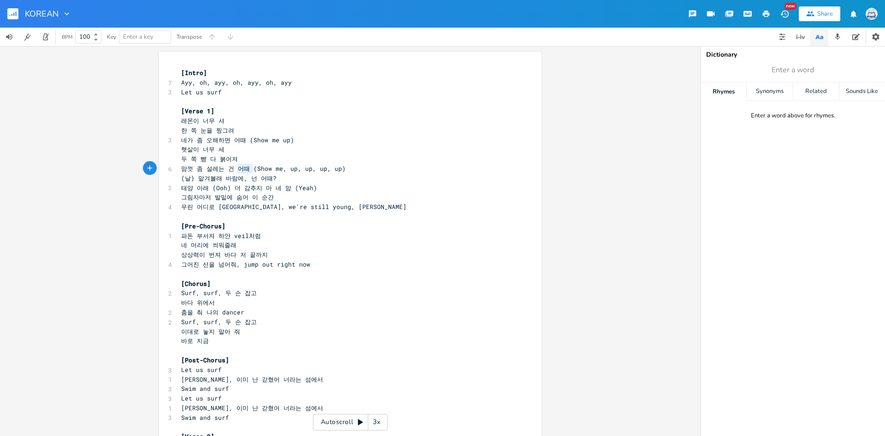
scroll to position [14, 75]
type textarea "햇살이 너무 세 두 쪽 뺨 다 붉어져 맘껏 좀 설레는 건 어때"
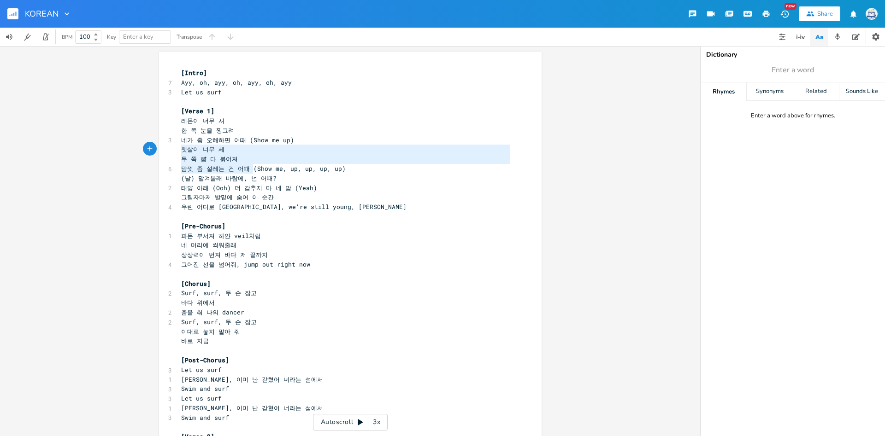
drag, startPoint x: 253, startPoint y: 171, endPoint x: 177, endPoint y: 150, distance: 78.7
click at [259, 243] on pre "네 머리에 씌워줄래" at bounding box center [345, 246] width 333 height 10
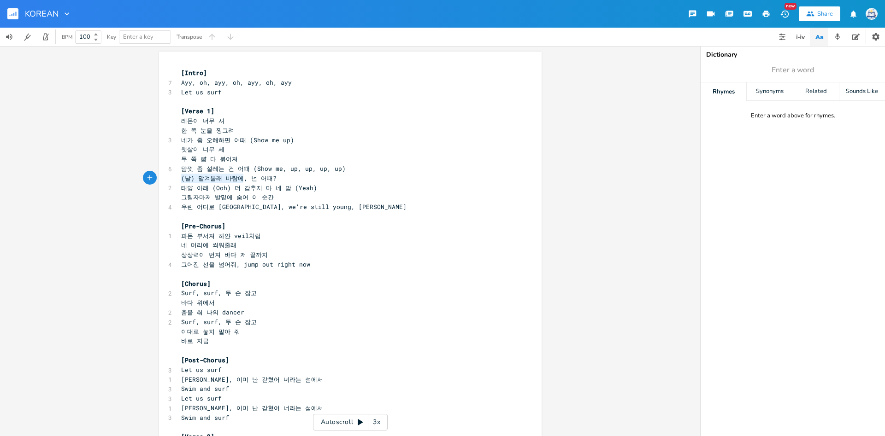
type textarea "(날) 맡겨볼래 바람에, 넌 어때?"
drag, startPoint x: 181, startPoint y: 178, endPoint x: 279, endPoint y: 177, distance: 98.6
click at [193, 177] on span "(날) 맡겨볼래 바람에, 넌 어때?" at bounding box center [228, 178] width 95 height 8
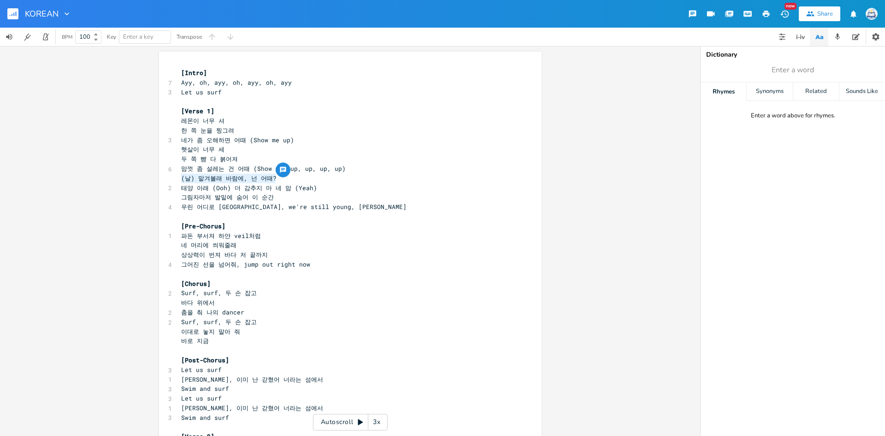
scroll to position [3, 0]
type textarea "태양 아래 (Ooh) 더 감추지 마 네 맘"
drag, startPoint x: 183, startPoint y: 186, endPoint x: 290, endPoint y: 187, distance: 107.8
click at [290, 187] on span "태양 아래 (Ooh) 더 감추지 마 네 맘 (Yeah)" at bounding box center [249, 188] width 136 height 8
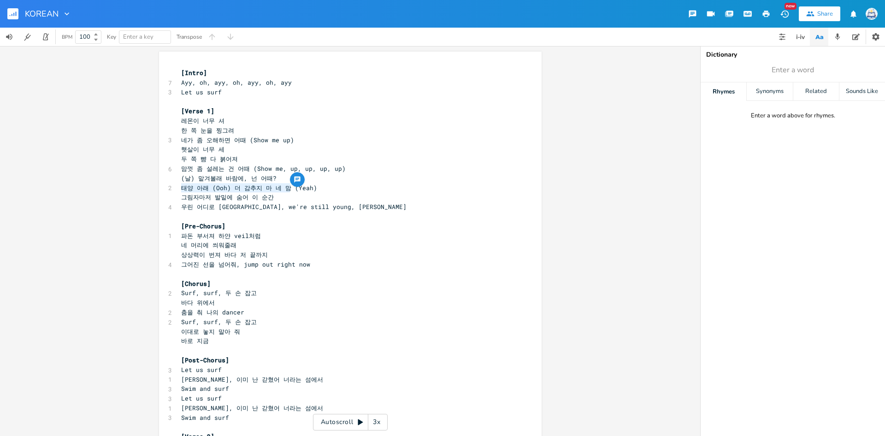
scroll to position [3, 0]
type textarea "그림자마저 발밑에 숨어 이 순간"
drag, startPoint x: 179, startPoint y: 196, endPoint x: 280, endPoint y: 197, distance: 100.5
click at [280, 197] on pre "그림자마저 발밑에 숨어 이 순간" at bounding box center [345, 198] width 333 height 10
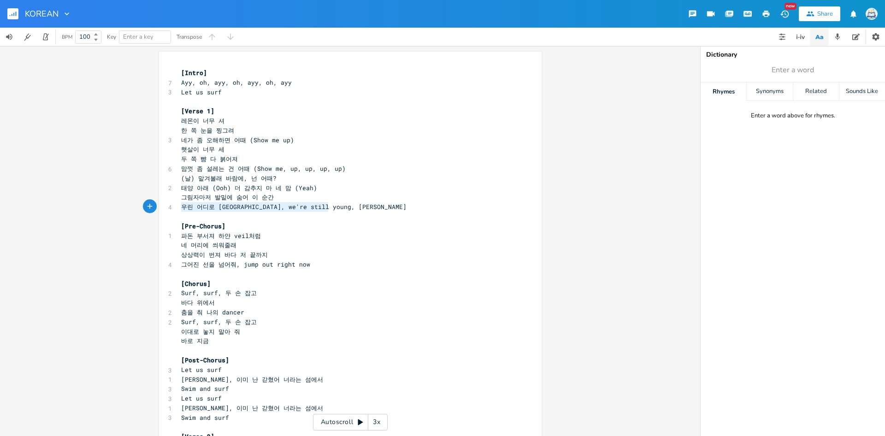
type textarea "우린 어디로 튈지 몰라, we're still young, huh"
drag, startPoint x: 182, startPoint y: 211, endPoint x: 338, endPoint y: 208, distance: 156.7
click at [338, 208] on pre "우린 어디로 튈지 몰라, we're still young, huh" at bounding box center [345, 207] width 333 height 10
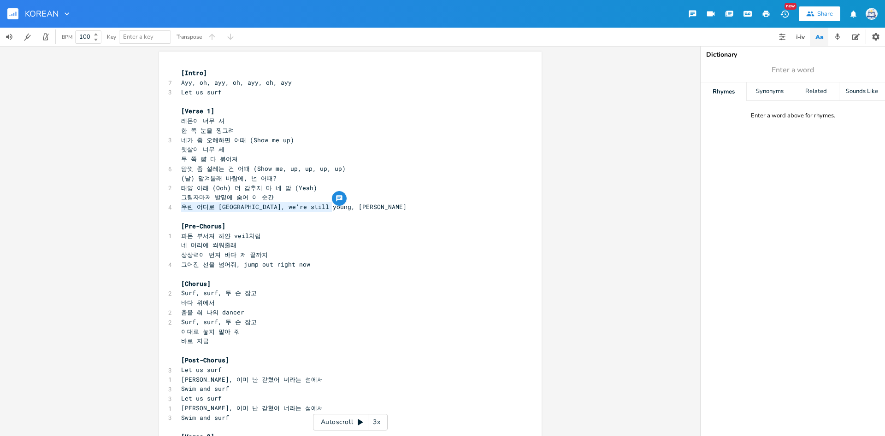
type textarea "파돈"
drag, startPoint x: 182, startPoint y: 236, endPoint x: 191, endPoint y: 235, distance: 9.3
click at [191, 235] on span "파돈 부서져 하얀 veil처럼" at bounding box center [221, 236] width 80 height 8
type textarea "Okay 내가 너를 많이 알아 (I know) 네 표정, 네 groovin', 몸짓 딱 (Uh, yeah)"
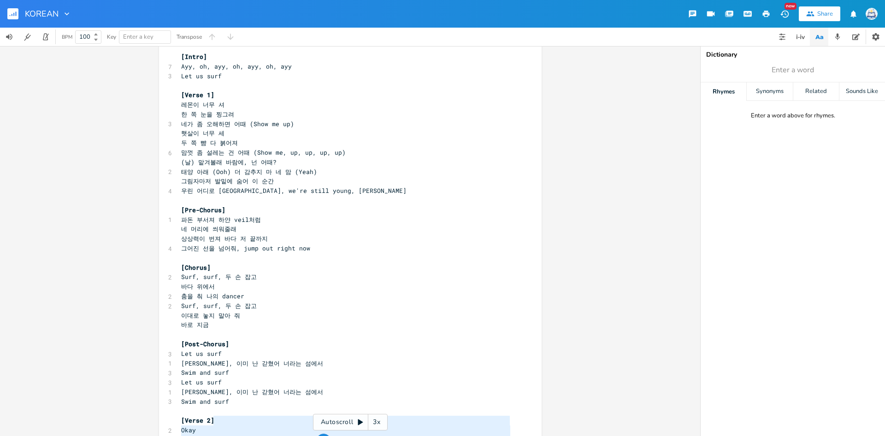
scroll to position [0, 0]
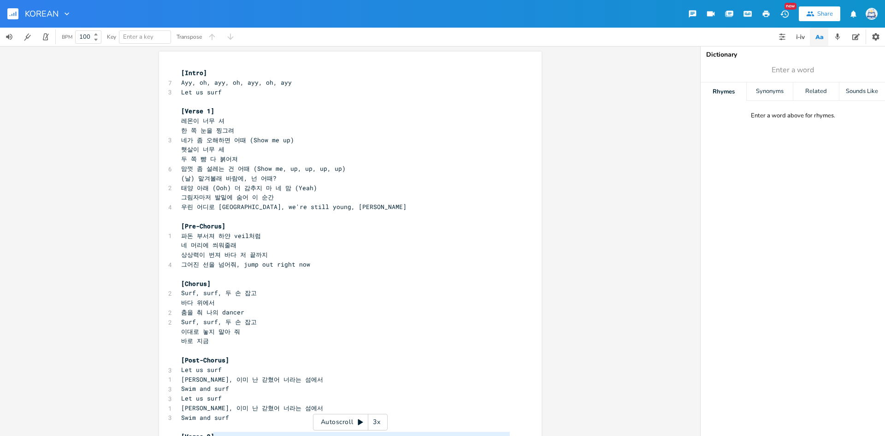
click at [264, 249] on pre "네 머리에 씌워줄래" at bounding box center [345, 246] width 333 height 10
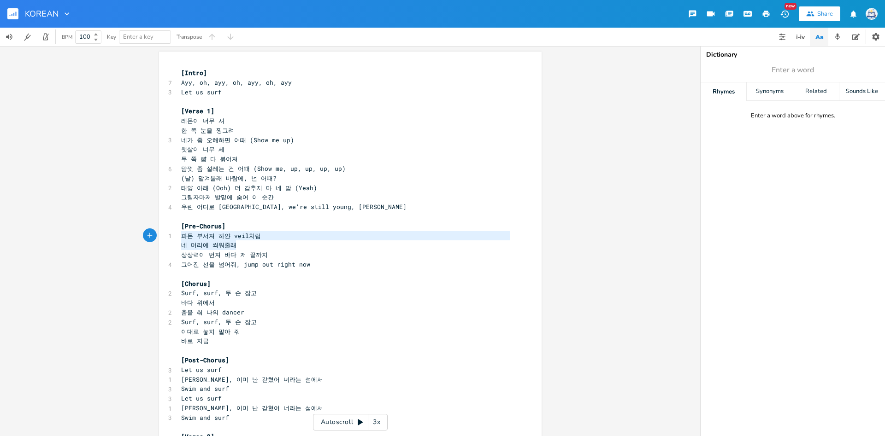
type textarea "파돈 부서져 하얀 veil처럼 네 머리에 씌워줄래"
drag, startPoint x: 181, startPoint y: 233, endPoint x: 263, endPoint y: 241, distance: 82.5
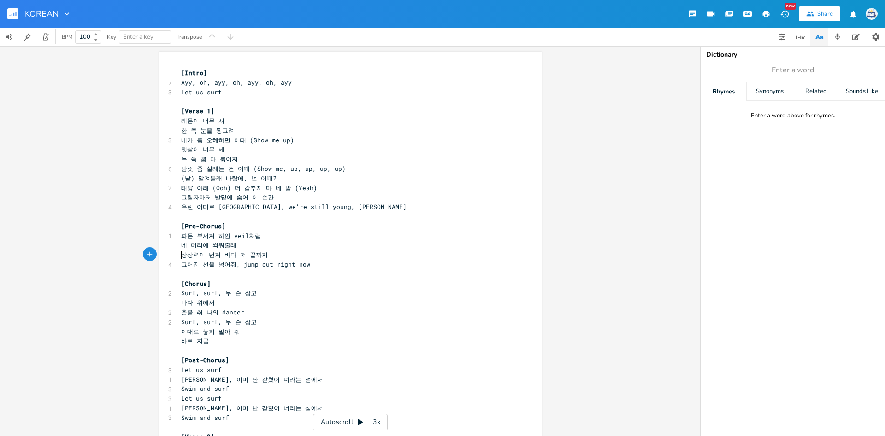
type textarea "상상력이 번져 바다 저 끝까지"
drag, startPoint x: 180, startPoint y: 253, endPoint x: 296, endPoint y: 259, distance: 116.7
click at [296, 259] on pre "상상력이 번져 바다 저 끝까지" at bounding box center [345, 255] width 333 height 10
type textarea "그어진 선을 넘어줘, jump out right now"
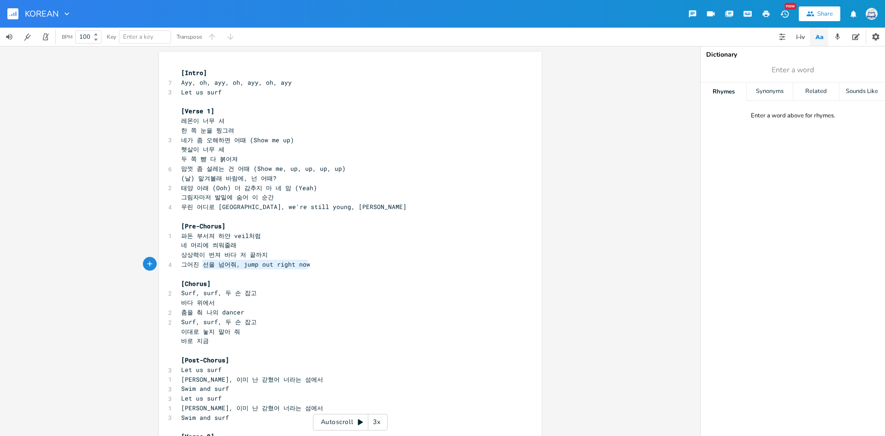
scroll to position [3, 129]
drag, startPoint x: 301, startPoint y: 268, endPoint x: 163, endPoint y: 267, distance: 138.3
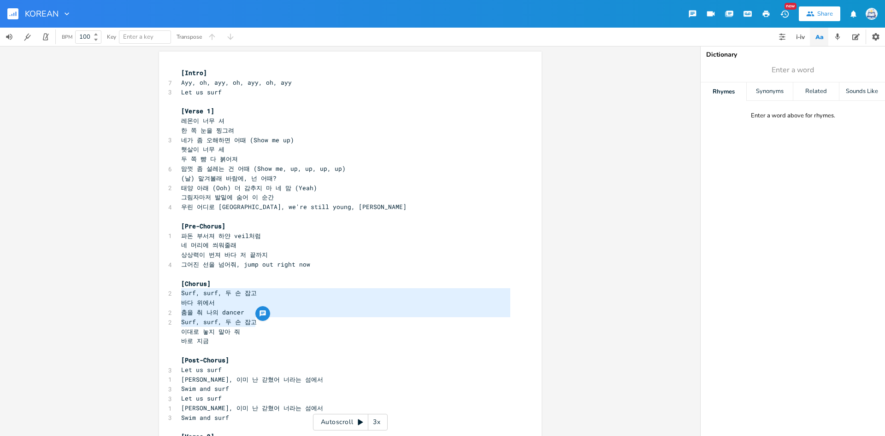
type textarea "Surf, surf, 두 손 잡고 바다 위에서 춤을 춰 나의 dancer"
drag, startPoint x: 180, startPoint y: 294, endPoint x: 270, endPoint y: 316, distance: 92.6
type textarea "S"
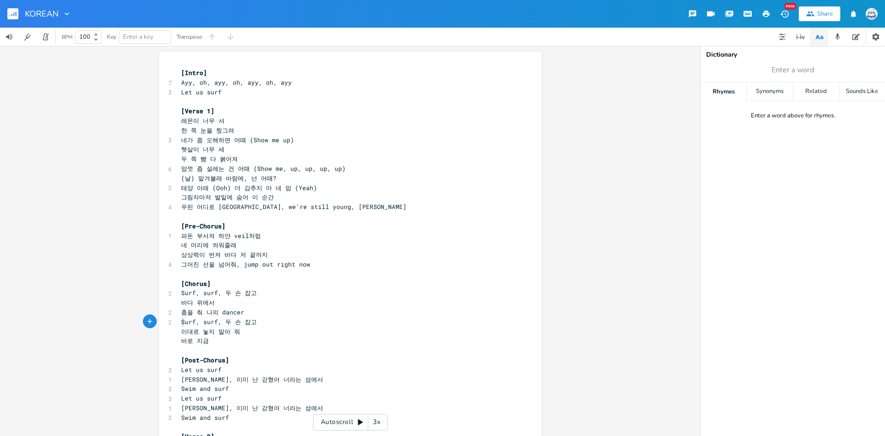
type textarea "urf, surf, 두 손 잡고 이대로 놓지 말아 줘 바로 지금"
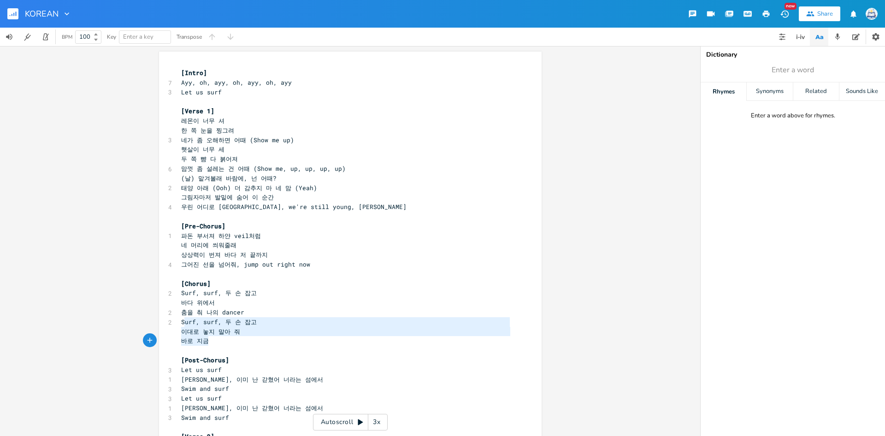
scroll to position [21, 31]
drag, startPoint x: 183, startPoint y: 321, endPoint x: 244, endPoint y: 338, distance: 63.6
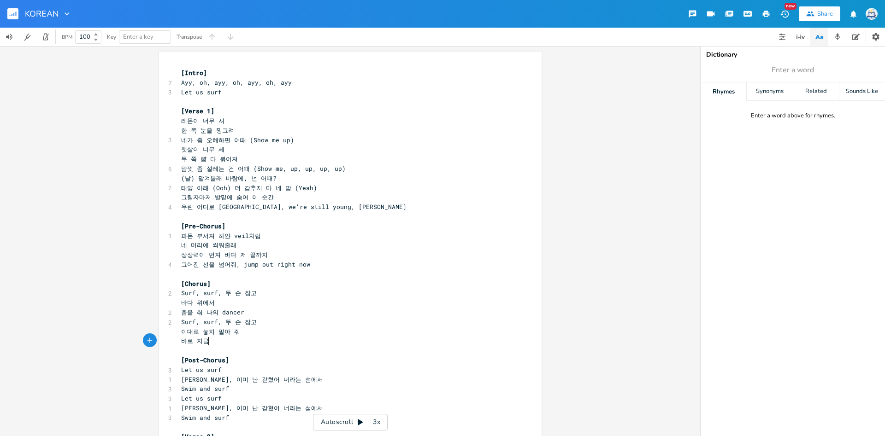
click at [230, 341] on pre "바로 지금" at bounding box center [345, 341] width 333 height 10
type textarea "Surf, surf, 두 손 잡고 이대로 놓지 말아 줘 바로 지금"
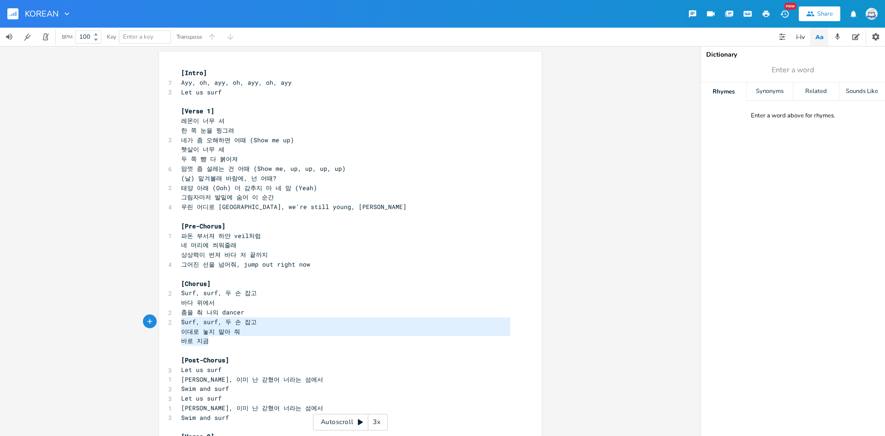
drag, startPoint x: 185, startPoint y: 332, endPoint x: 257, endPoint y: 339, distance: 72.7
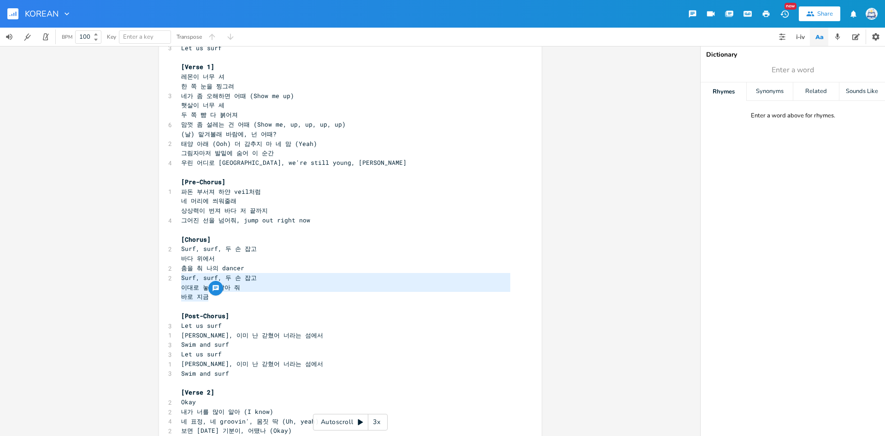
scroll to position [61, 0]
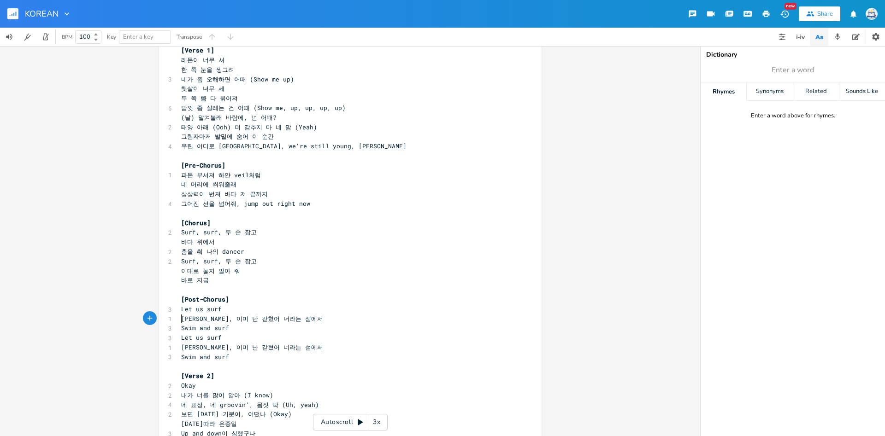
type textarea "Ayy, 이미 난 갇혔어 너라는 섬에서 Swim and surf"
drag, startPoint x: 182, startPoint y: 318, endPoint x: 246, endPoint y: 328, distance: 64.8
click at [246, 328] on div "[Intro] 7 Ayy, oh, ayy, oh, ayy, oh, ayy 3 Let us surf ​ [Verse 1] 레몬이 너무 셔 한 쪽…" at bounding box center [345, 395] width 333 height 777
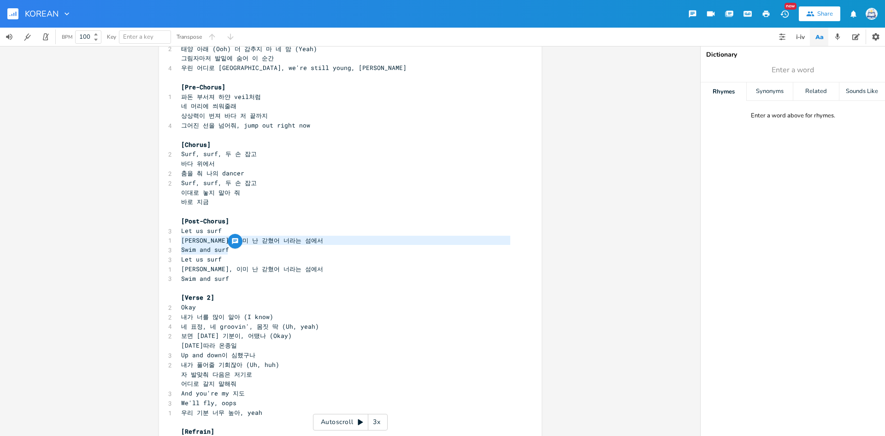
scroll to position [243, 0]
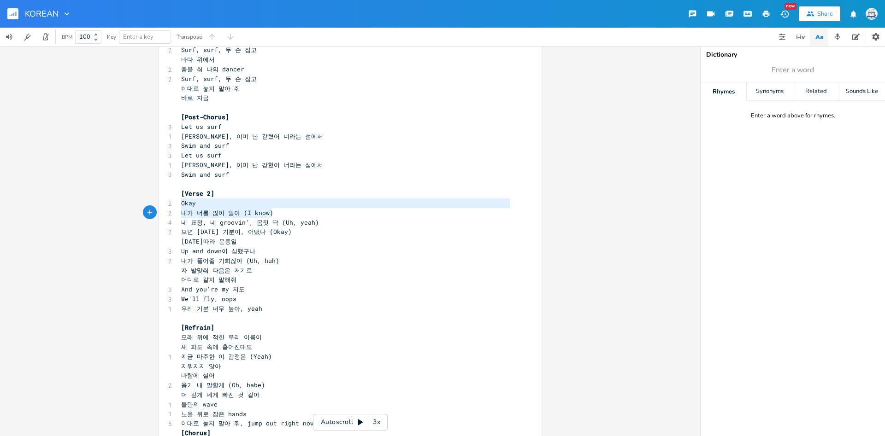
type textarea "Okay 내가 너를 많이 알아 (I know) 네 표정, 네 groovin', 몸짓 딱"
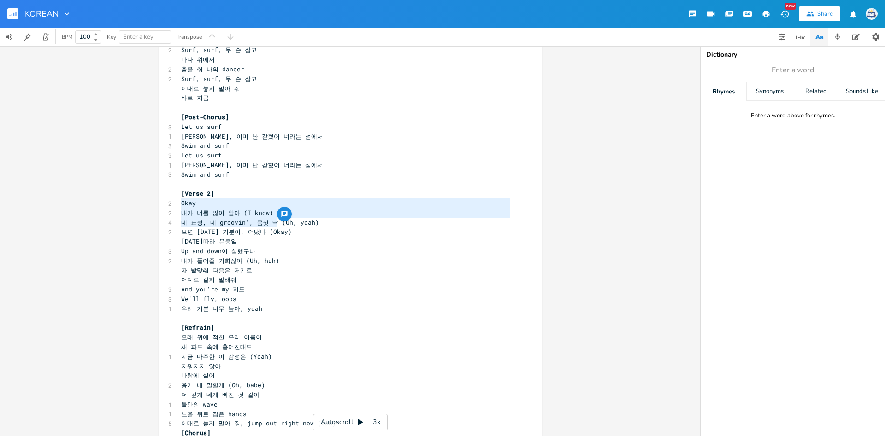
drag, startPoint x: 182, startPoint y: 204, endPoint x: 276, endPoint y: 221, distance: 95.9
click at [276, 221] on div "[Intro] 7 Ayy, oh, ayy, oh, ayy, oh, ayy 3 Let us surf ​ [Verse 1] 레몬이 너무 셔 한 쪽…" at bounding box center [345, 213] width 333 height 777
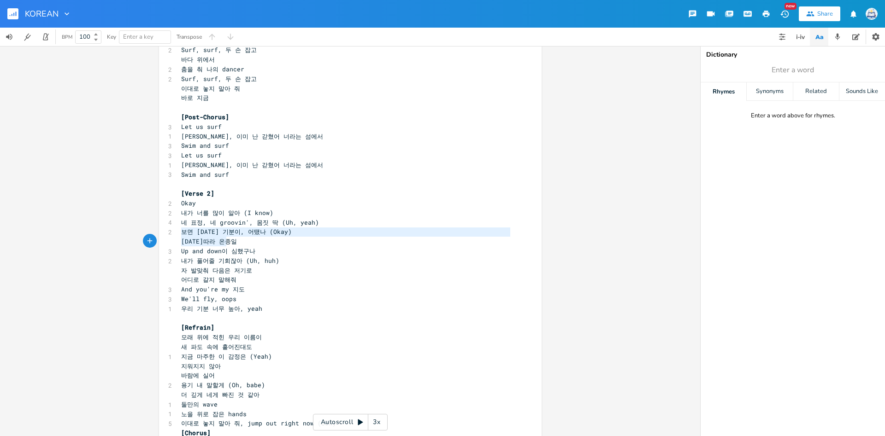
type textarea "보면 오늘 기분이, 어땠나 (Okay) 오늘따라 온종일 Up and down이 심했구나"
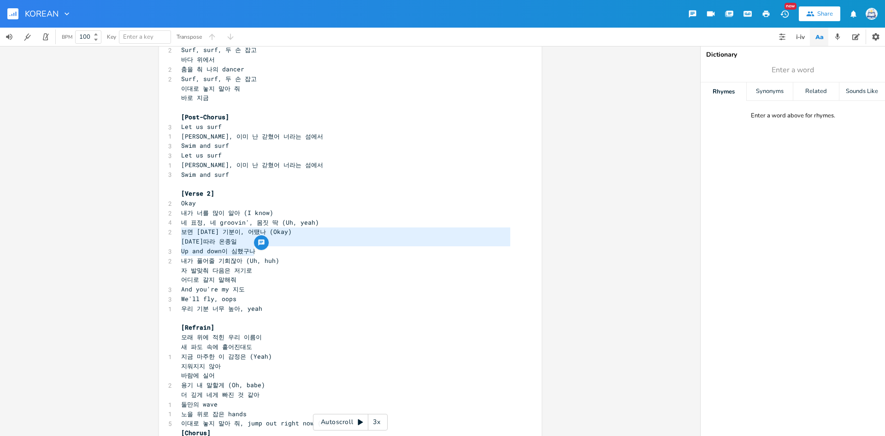
drag, startPoint x: 182, startPoint y: 230, endPoint x: 265, endPoint y: 254, distance: 86.5
click at [265, 254] on div "[Intro] 7 Ayy, oh, ayy, oh, ayy, oh, ayy 3 Let us surf ​ [Verse 1] 레몬이 너무 셔 한 쪽…" at bounding box center [345, 213] width 333 height 777
click at [206, 257] on span "내가 풀어줄 기회잖아 (Uh, huh)" at bounding box center [230, 261] width 98 height 8
type textarea "보면 오늘 기분이, 어땠나 (Okay) 오늘따라 온종일 Up and down이 심했구나 내가 풀어줄 기회잖아"
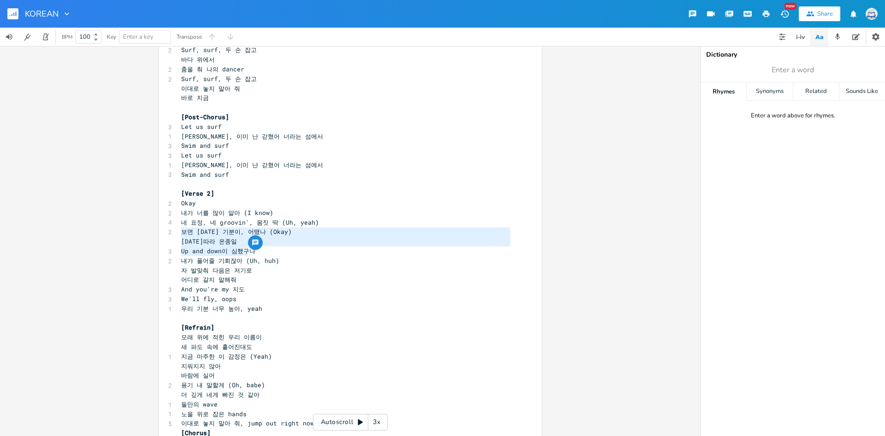
scroll to position [32, 72]
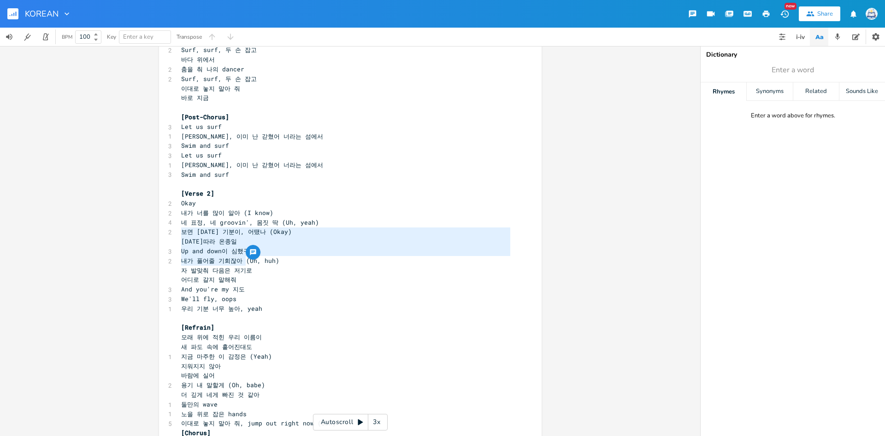
drag, startPoint x: 180, startPoint y: 230, endPoint x: 244, endPoint y: 259, distance: 70.3
click at [244, 259] on div "[Intro] 7 Ayy, oh, ayy, oh, ayy, oh, ayy 3 Let us surf ​ [Verse 1] 레몬이 너무 셔 한 쪽…" at bounding box center [345, 213] width 333 height 777
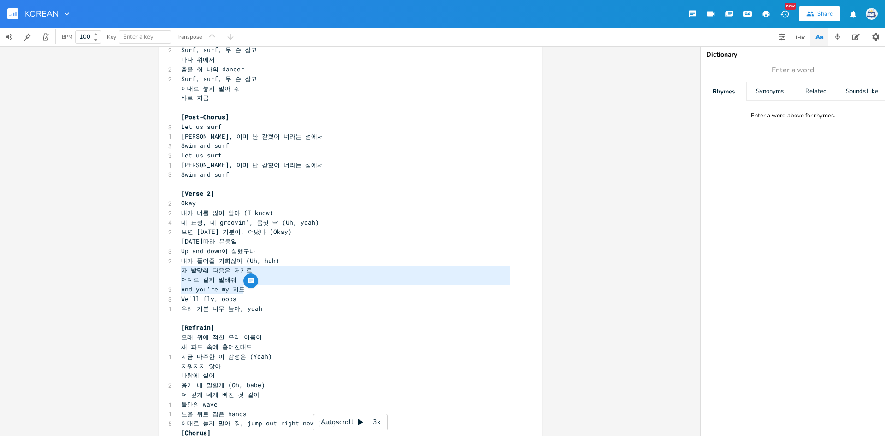
type textarea "자 발맞춰 다음은 저기로 어디로 갈지 말해줘 And you're my 지도 We'll fly, oops"
drag, startPoint x: 182, startPoint y: 271, endPoint x: 259, endPoint y: 301, distance: 82.8
click at [259, 301] on div "[Intro] 7 Ayy, oh, ayy, oh, ayy, oh, ayy 3 Let us surf ​ [Verse 1] 레몬이 너무 셔 한 쪽…" at bounding box center [345, 213] width 333 height 777
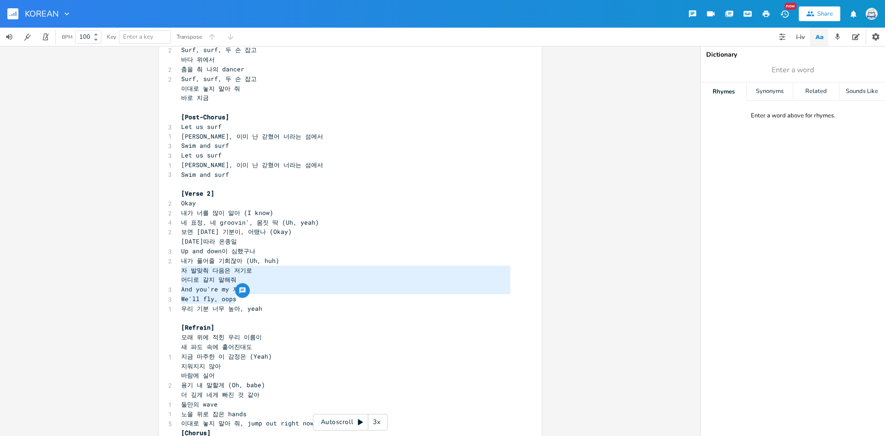
scroll to position [3, 16]
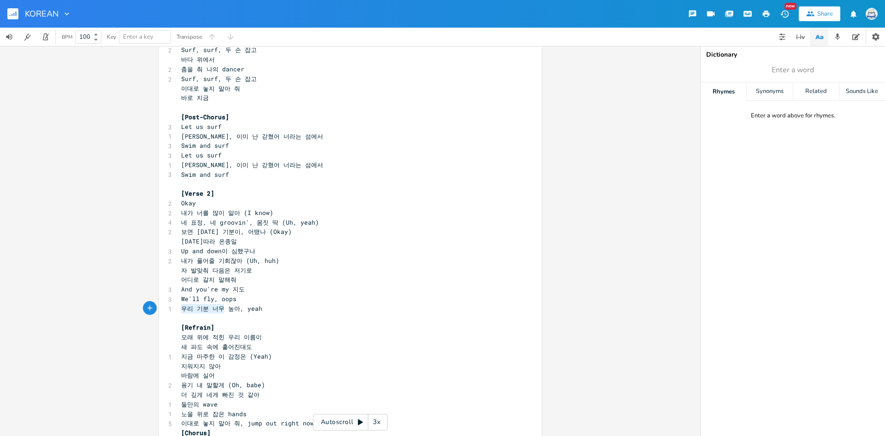
type textarea "우리 기분 너무 높아, yeah"
drag, startPoint x: 182, startPoint y: 310, endPoint x: 303, endPoint y: 315, distance: 121.3
click at [303, 315] on div "[Intro] 7 Ayy, oh, ayy, oh, ayy, oh, ayy 3 Let us surf ​ [Verse 1] 레몬이 너무 셔 한 쪽…" at bounding box center [345, 213] width 333 height 777
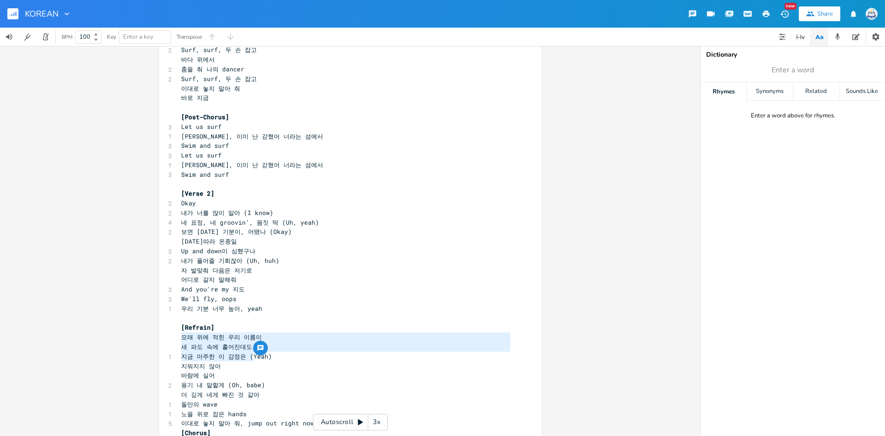
type textarea "모래 위에 적힌 우리 이름이 새 파도 속에 흩어진대도"
drag, startPoint x: 182, startPoint y: 335, endPoint x: 253, endPoint y: 347, distance: 72.4
click at [253, 347] on div "[Intro] 7 Ayy, oh, ayy, oh, ayy, oh, ayy 3 Let us surf ​ [Verse 1] 레몬이 너무 셔 한 쪽…" at bounding box center [345, 213] width 333 height 777
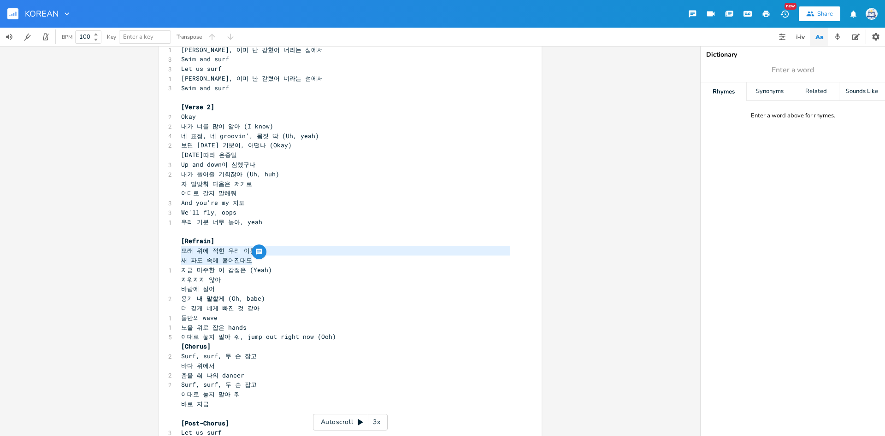
scroll to position [365, 0]
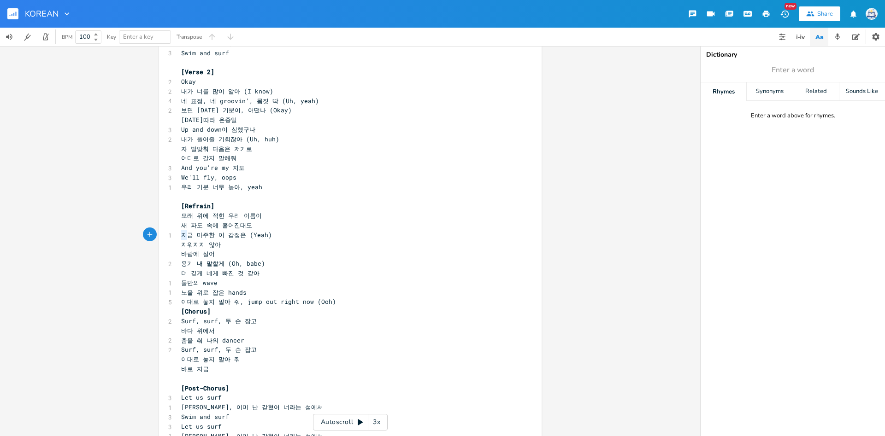
type textarea "지금 마주한 이 감정은 (Yeah) 지워지지 않아"
drag, startPoint x: 185, startPoint y: 237, endPoint x: 237, endPoint y: 243, distance: 51.9
click at [237, 243] on div "[Intro] 7 Ayy, oh, ayy, oh, ayy, oh, ayy 3 Let us surf ​ [Verse 1] 레몬이 너무 셔 한 쪽…" at bounding box center [345, 91] width 333 height 777
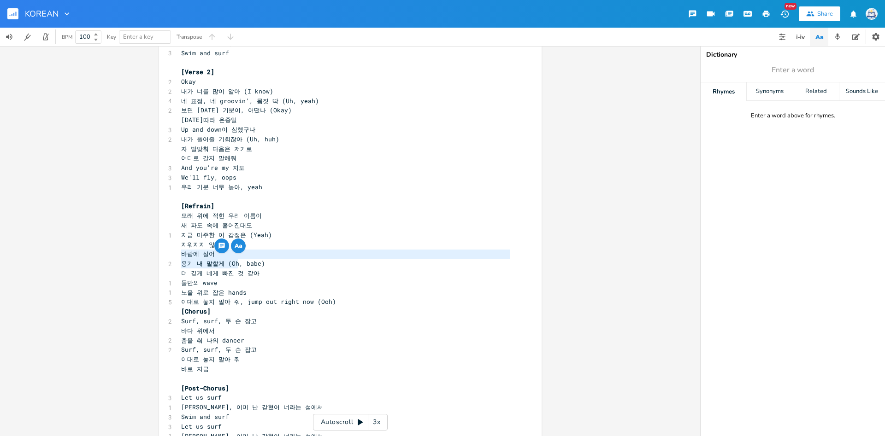
type textarea "바람에 실어 용기 내 말할게 (Oh, babe) 더 깊게 네게 빠진 것 같아"
drag, startPoint x: 181, startPoint y: 254, endPoint x: 264, endPoint y: 272, distance: 84.8
click at [264, 272] on div "바람에 실어 용기 내 말할게 (Oh, babe) 더 깊게 네게 빠진 것 같아 x [Intro] 7 Ayy, oh, ayy, oh, ayy, o…" at bounding box center [350, 90] width 383 height 806
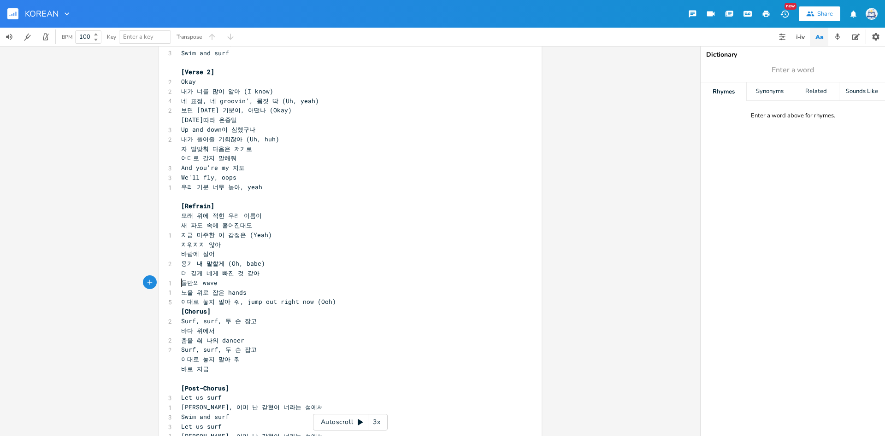
type textarea "둘만의 wave 노을 위로 잡은 hands"
drag, startPoint x: 181, startPoint y: 283, endPoint x: 248, endPoint y: 293, distance: 67.6
click at [248, 293] on div "[Intro] 7 Ayy, oh, ayy, oh, ayy, oh, ayy 3 Let us surf ​ [Verse 1] 레몬이 너무 셔 한 쪽…" at bounding box center [345, 91] width 333 height 777
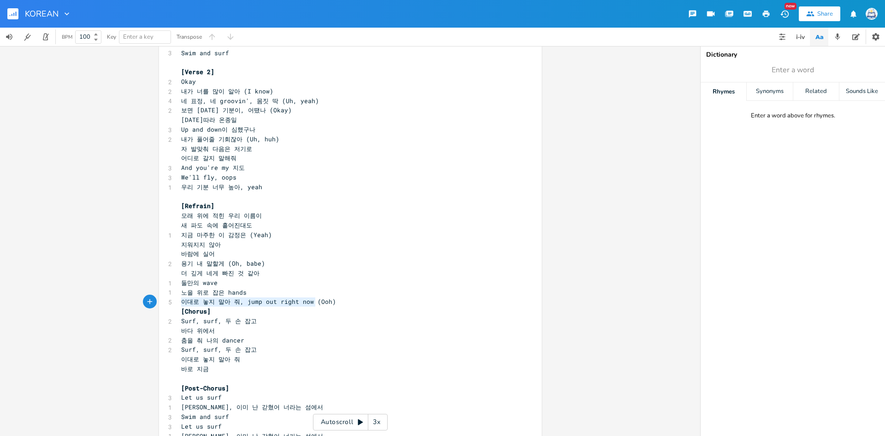
click at [316, 300] on div "이대로 놓지 말아 줘, jump out right now x [Intro] 7 Ayy, oh, ayy, oh, ayy, oh, ayy 3 Le…" at bounding box center [350, 90] width 383 height 806
type textarea "You might also like NCT WISH - Surf (Romanized) Genius Romanizations GO! CORTIS…"
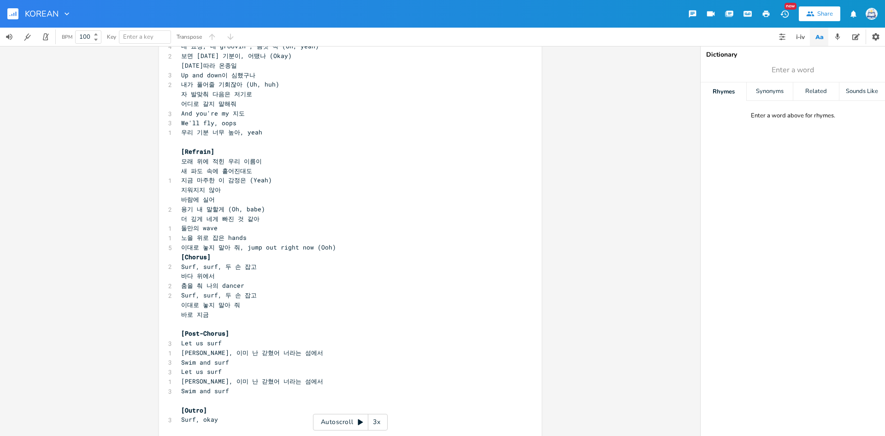
scroll to position [494, 0]
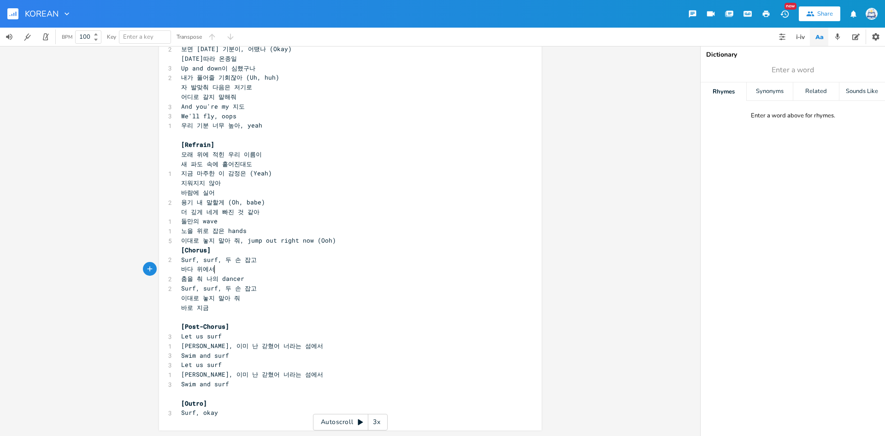
click at [218, 271] on pre "바다 위에서" at bounding box center [345, 270] width 333 height 10
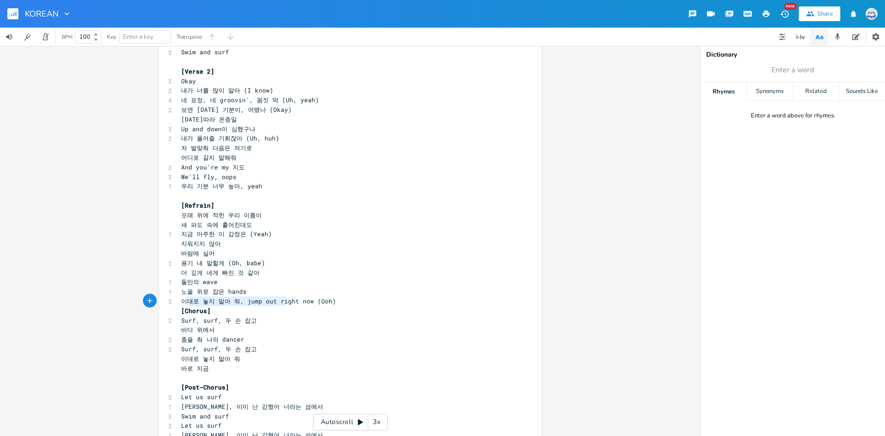
type textarea "대로 놓지 말아 줘, jump out rig"
drag, startPoint x: 184, startPoint y: 299, endPoint x: 316, endPoint y: 301, distance: 131.8
click at [291, 299] on span "이대로 놓지 말아 줘, jump out right now (Ooh)" at bounding box center [258, 301] width 155 height 8
type textarea "이대로 놓지 말아 줘, jump out right now"
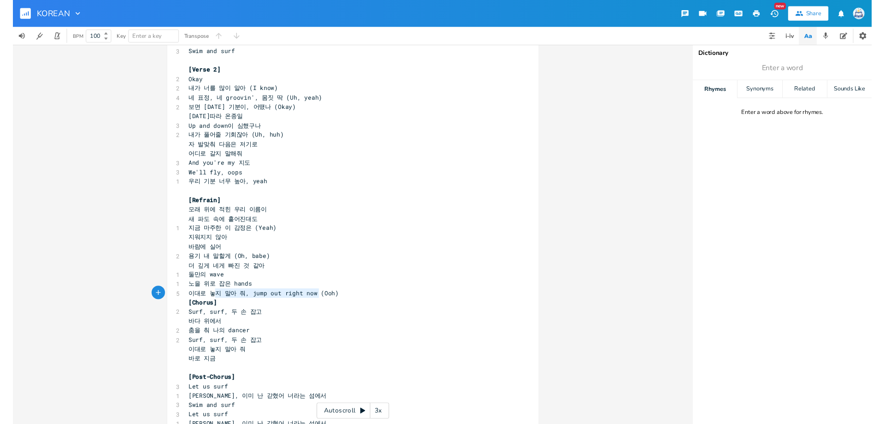
scroll to position [3, 132]
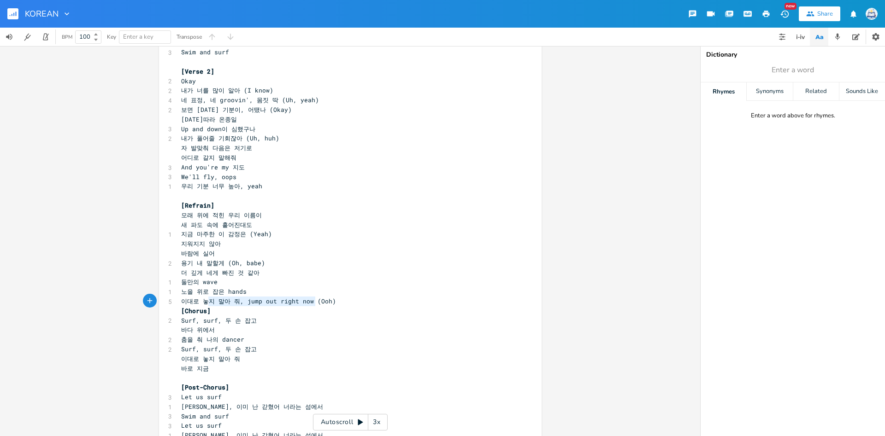
drag, startPoint x: 316, startPoint y: 301, endPoint x: 111, endPoint y: 303, distance: 205.1
click at [114, 303] on div "이대로 놓지 말아 줘, jump out right now x [Intro] 7 Ayy, oh, ayy, oh, ayy, oh, ayy 3 Le…" at bounding box center [350, 241] width 700 height 390
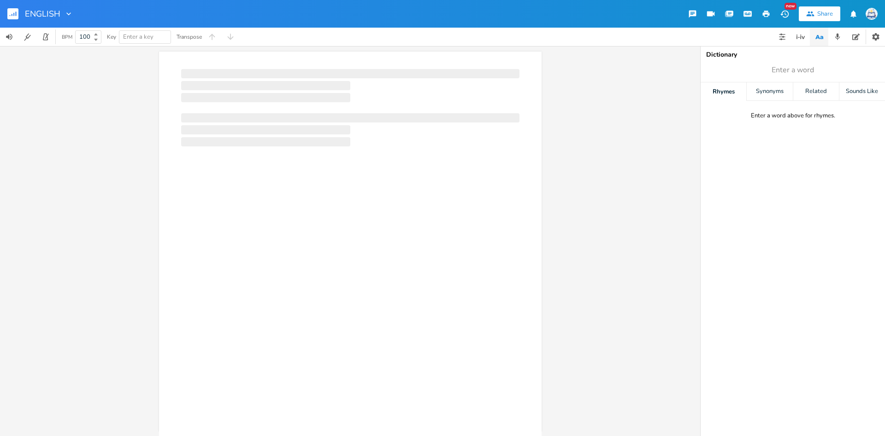
scroll to position [3, 0]
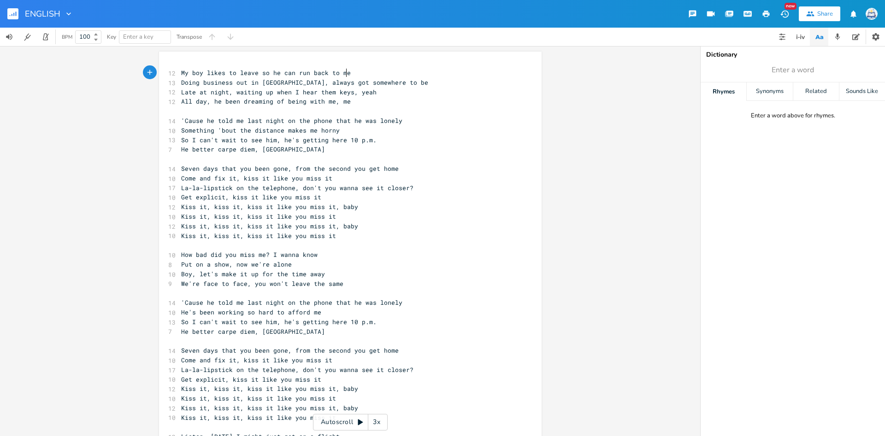
type textarea "My boy likes to leave so he can run back to me Doing business out in Nice, alwa…"
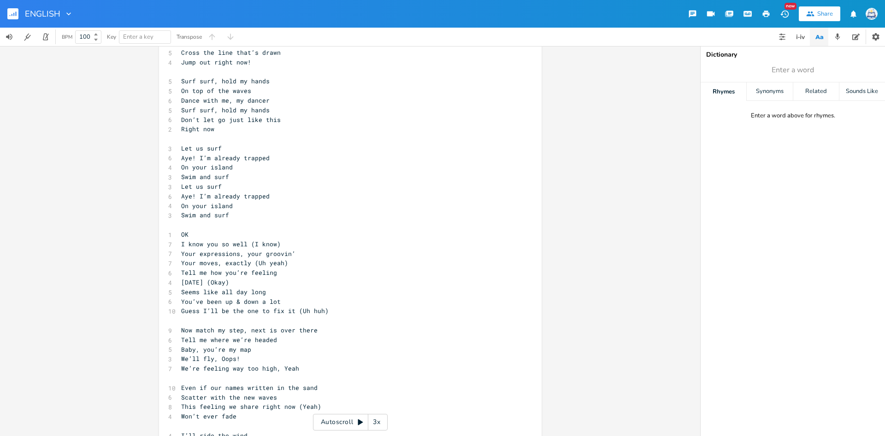
scroll to position [0, 0]
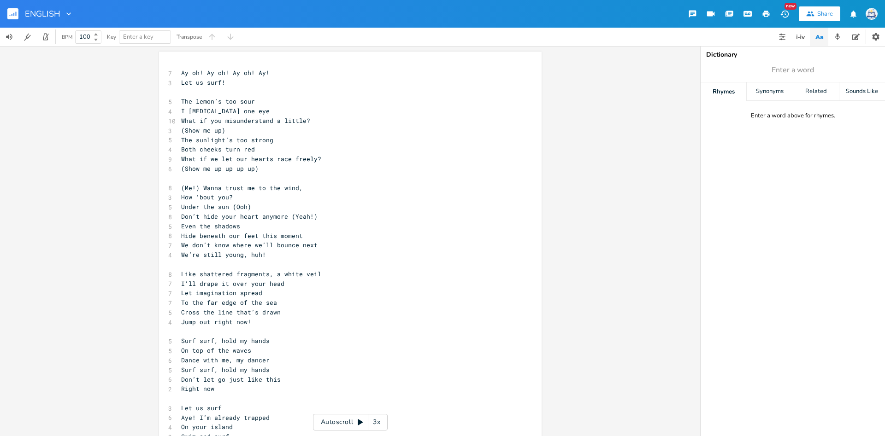
click at [229, 138] on span "The sunlight’s too strong" at bounding box center [227, 140] width 92 height 8
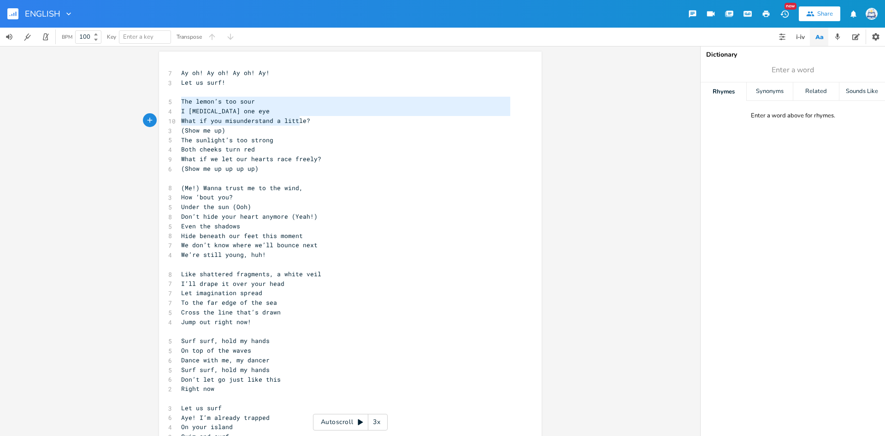
type textarea "The lemon’s too sour I squint one eye What if you misunderstand a little?"
drag, startPoint x: 182, startPoint y: 100, endPoint x: 309, endPoint y: 122, distance: 129.1
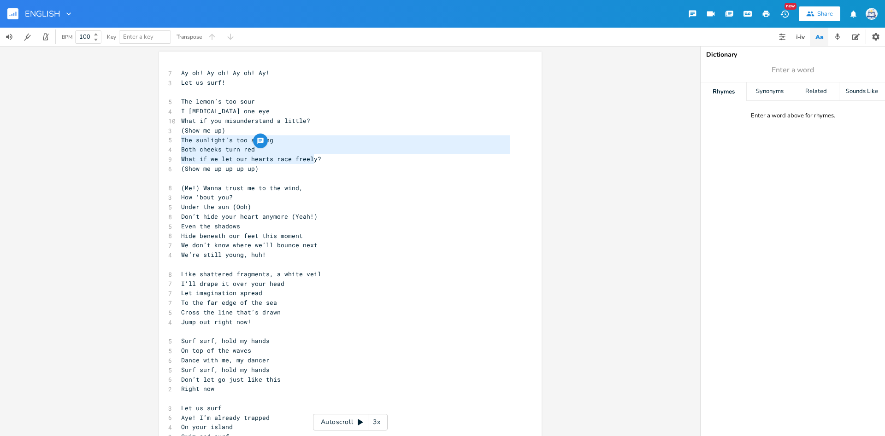
type textarea "The sunlight’s too strong Both cheeks turn red What if we let our hearts race f…"
drag, startPoint x: 180, startPoint y: 137, endPoint x: 320, endPoint y: 160, distance: 141.5
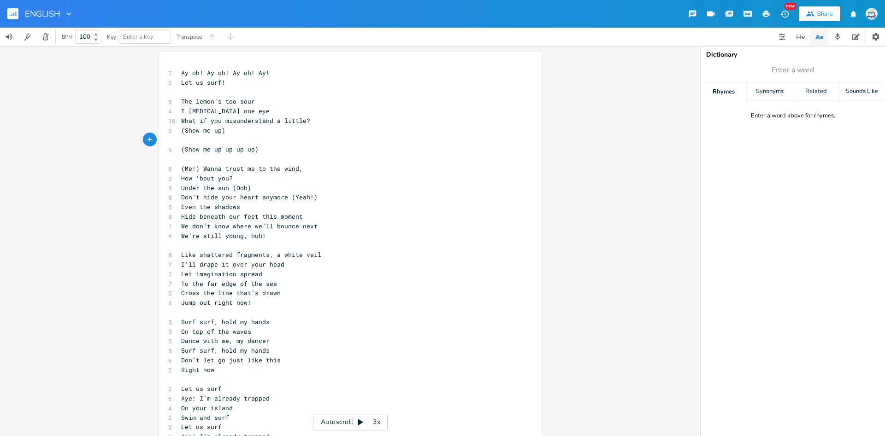
type textarea "The sunlight’s too strong Both cheeks turn red What if we let our hearts race f…"
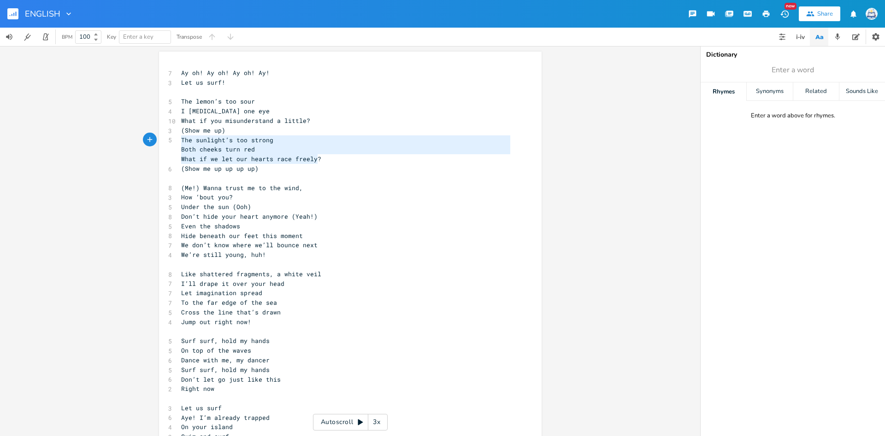
click at [354, 231] on pre "Even the shadows" at bounding box center [345, 227] width 333 height 10
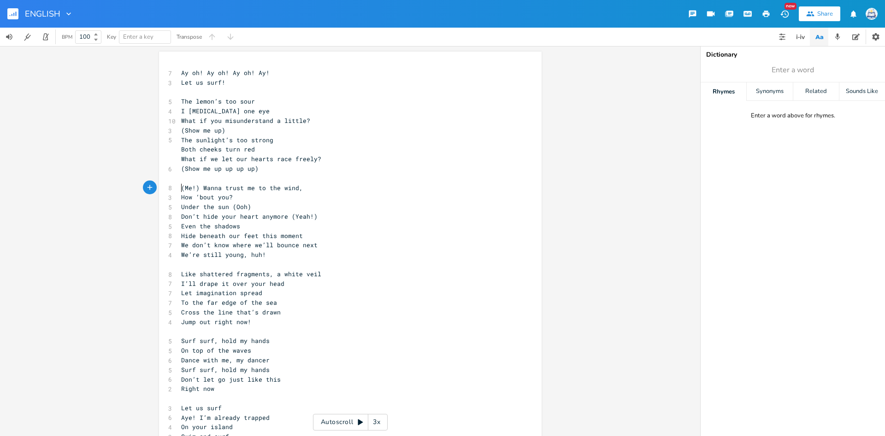
type textarea "(Me!) Wanna"
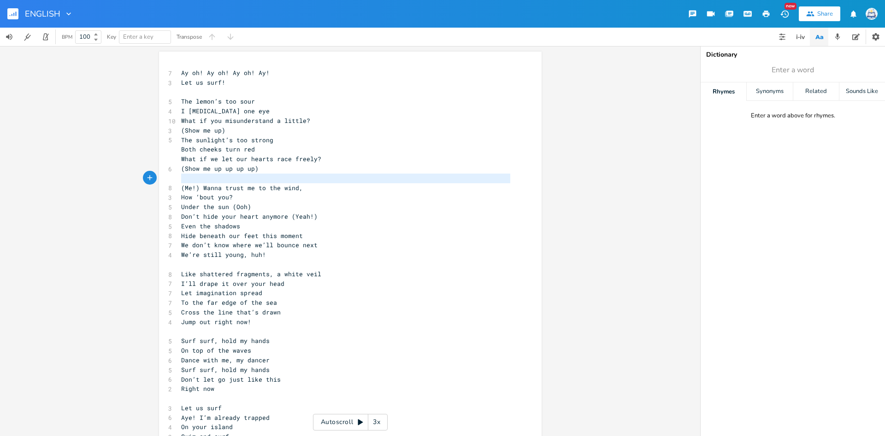
type textarea "(Me!) Wanna trust me to the wind,"
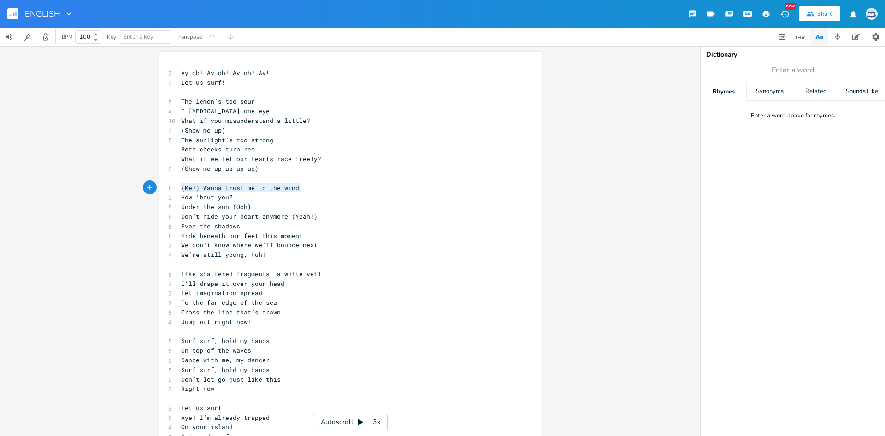
drag, startPoint x: 183, startPoint y: 186, endPoint x: 305, endPoint y: 187, distance: 122.6
click at [305, 187] on pre "(Me!) Wanna trust me to the wind," at bounding box center [345, 188] width 333 height 10
click at [203, 198] on span "How ‘bout you?" at bounding box center [207, 197] width 52 height 8
type textarea "(Me!) Wanna trust me to the wind, How ‘bout you?"
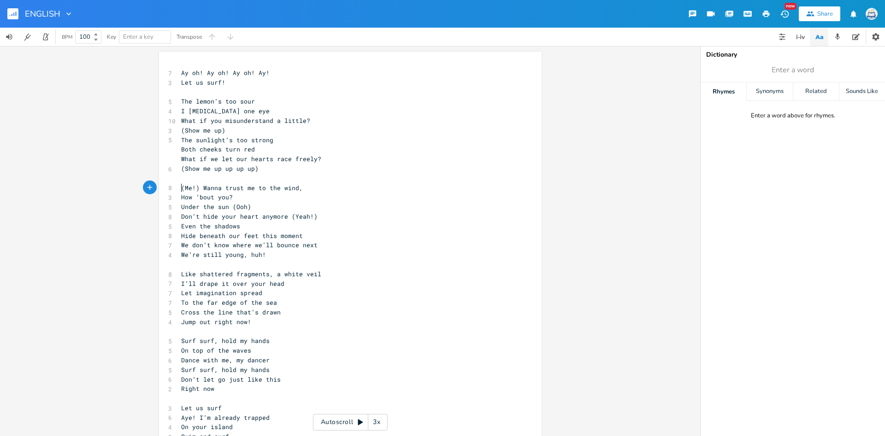
scroll to position [10, 52]
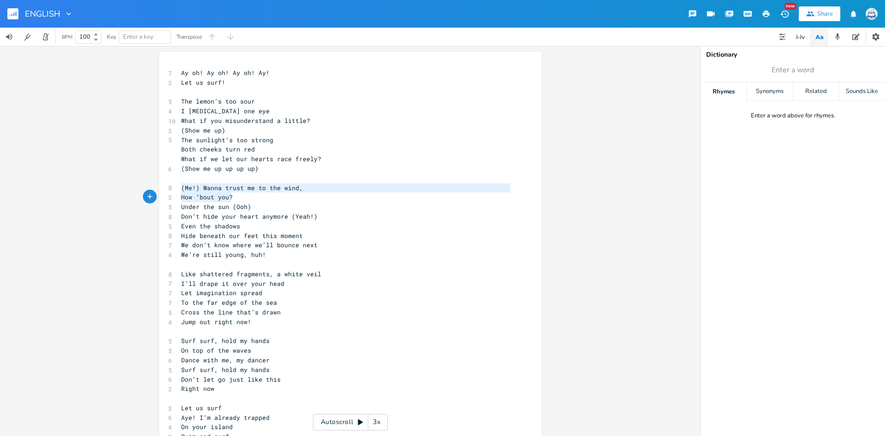
click at [224, 221] on span "Don’t hide your heart anymore (Yeah!)" at bounding box center [249, 216] width 136 height 8
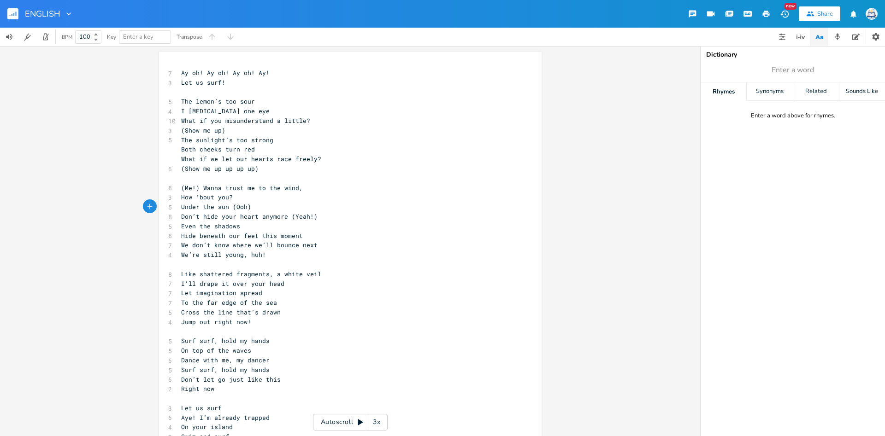
click at [181, 209] on pre "Under the sun (Ooh)" at bounding box center [345, 207] width 333 height 10
type textarea "Under the sun (Ooh) Don’t hide your heart anymore"
drag, startPoint x: 182, startPoint y: 209, endPoint x: 284, endPoint y: 215, distance: 103.0
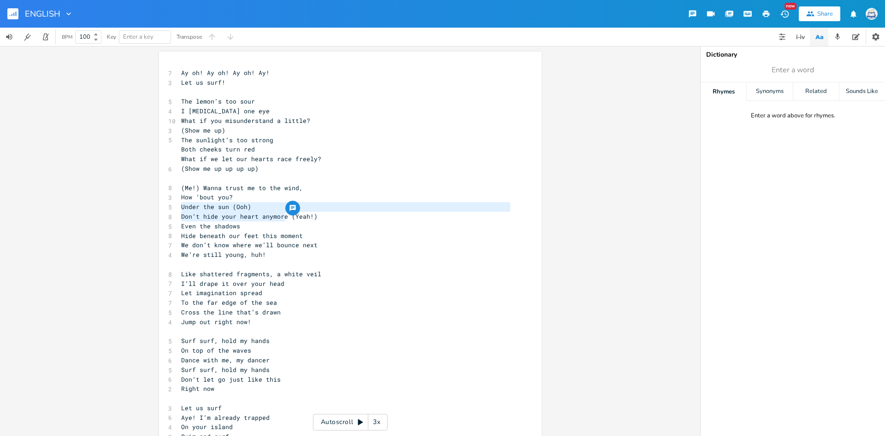
scroll to position [3, 0]
type textarea "Even the shadows Hide beneath our feet this moment"
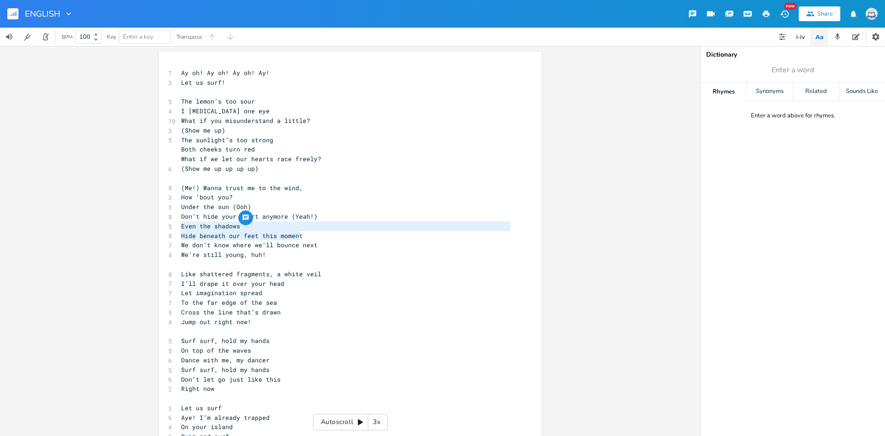
drag, startPoint x: 180, startPoint y: 224, endPoint x: 315, endPoint y: 231, distance: 134.8
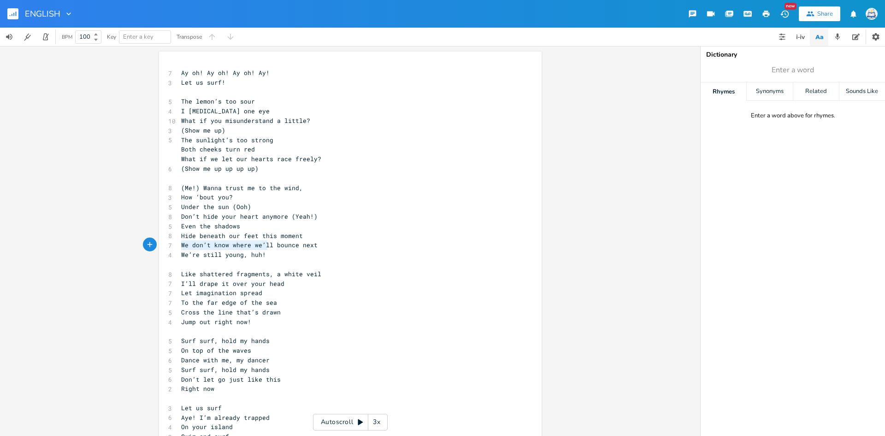
type textarea "We don’t know where we’ll bounce next"
drag, startPoint x: 183, startPoint y: 244, endPoint x: 391, endPoint y: 304, distance: 216.8
click at [322, 249] on pre "We don’t know where we’ll bounce next" at bounding box center [345, 246] width 333 height 10
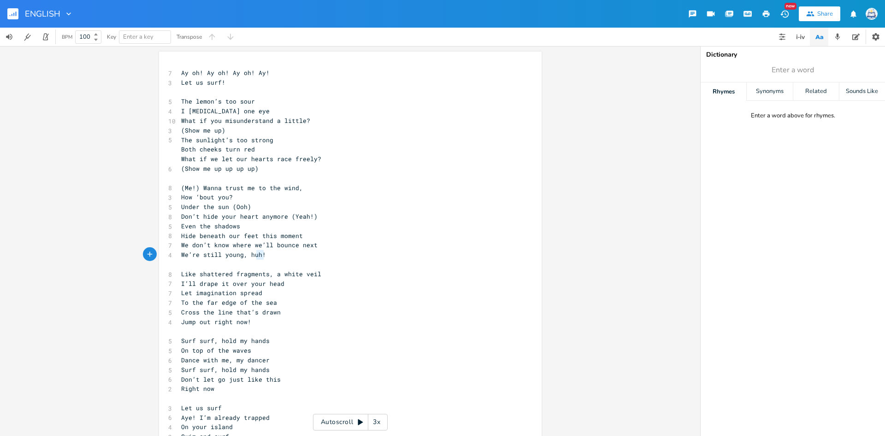
type textarea "We don’t know where we’ll bounce next We’re still young, huh!"
drag, startPoint x: 272, startPoint y: 257, endPoint x: 233, endPoint y: 263, distance: 39.7
type textarea "Like shattered fragments, a white veil I’ll drape it over your head"
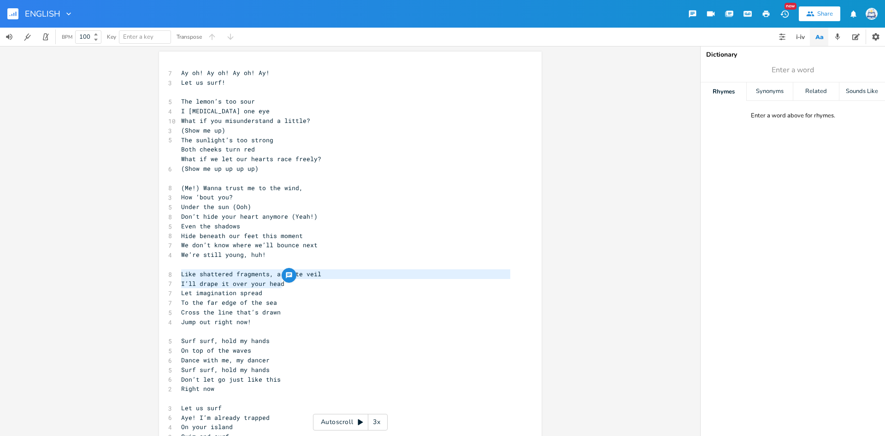
drag, startPoint x: 180, startPoint y: 277, endPoint x: 285, endPoint y: 284, distance: 105.4
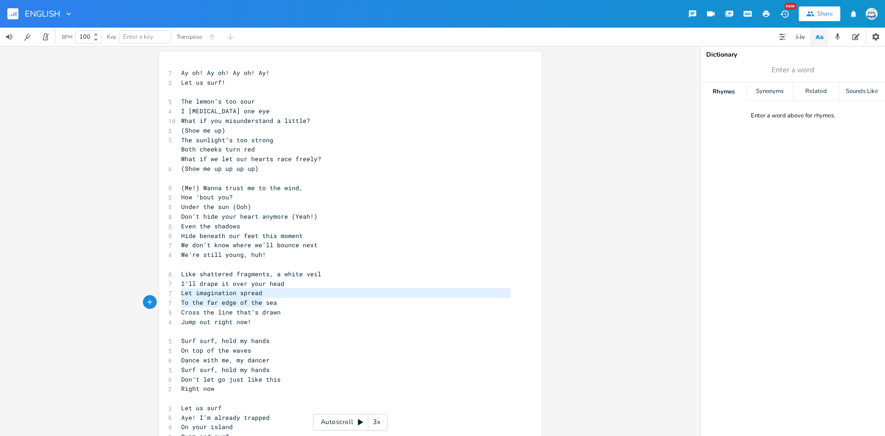
type textarea "Let imagination spread"
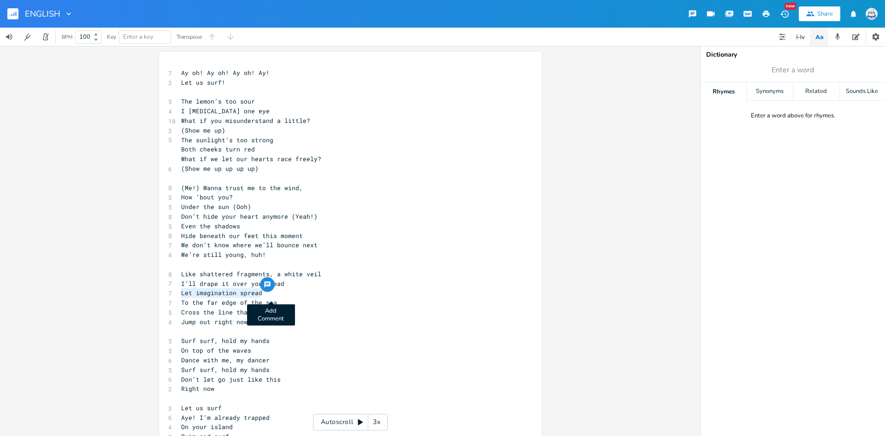
drag, startPoint x: 182, startPoint y: 295, endPoint x: 265, endPoint y: 299, distance: 83.5
click at [266, 298] on pre "Let imagination spread" at bounding box center [345, 294] width 333 height 10
click at [310, 316] on pre "Cross the line that’s drawn" at bounding box center [345, 313] width 333 height 10
type textarea "To the far edge of the sea"
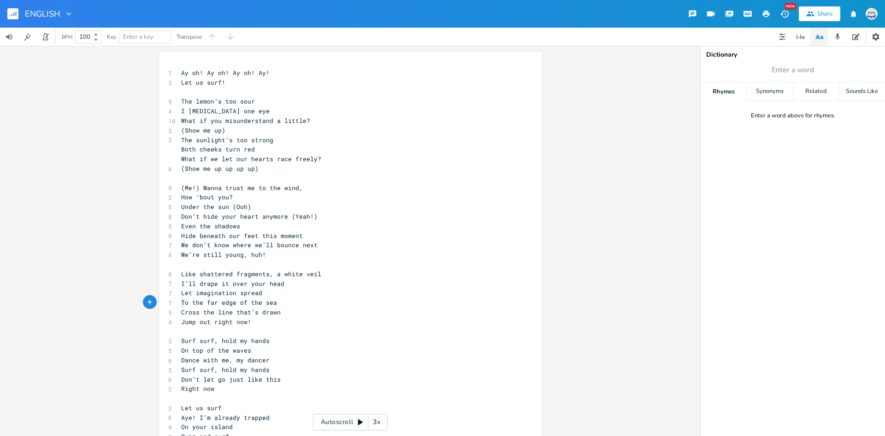
scroll to position [3, 84]
drag, startPoint x: 181, startPoint y: 303, endPoint x: 329, endPoint y: 318, distance: 149.1
click at [304, 304] on pre "To the far edge of the sea" at bounding box center [345, 303] width 333 height 10
type textarea "Cross the line that’s drawn"
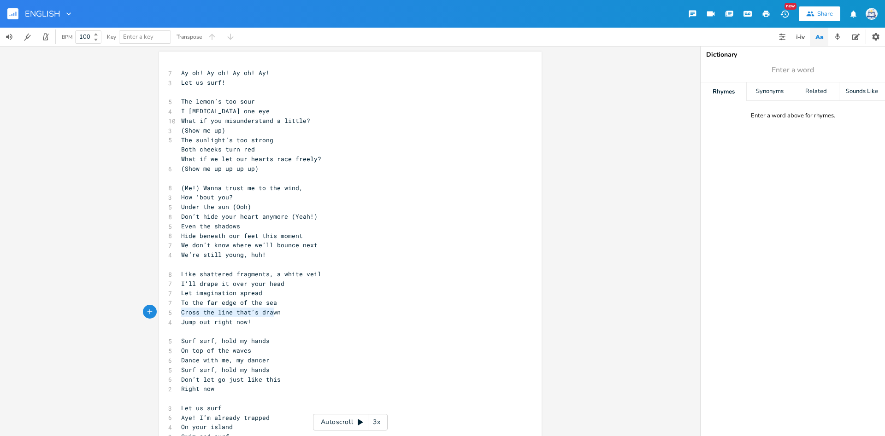
drag, startPoint x: 180, startPoint y: 312, endPoint x: 277, endPoint y: 316, distance: 96.9
click at [277, 316] on pre "Cross the line that’s drawn" at bounding box center [345, 313] width 333 height 10
type textarea "Jump out right now!"
drag, startPoint x: 181, startPoint y: 322, endPoint x: 249, endPoint y: 326, distance: 68.3
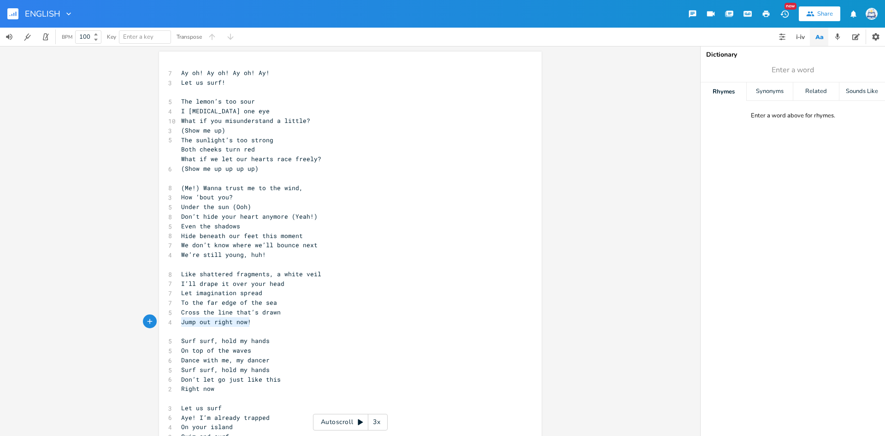
click at [249, 326] on pre "Jump out right now!" at bounding box center [345, 323] width 333 height 10
type textarea "Surf surf, hold my hands On top of the waves Dance with me, my dancer"
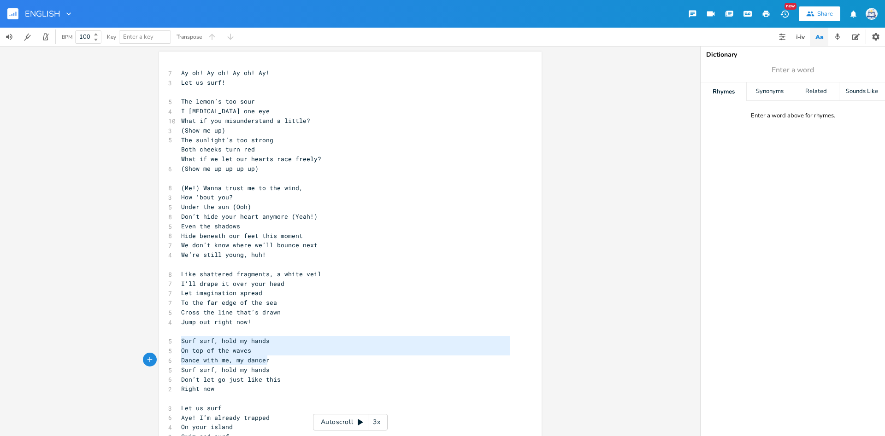
scroll to position [13, 87]
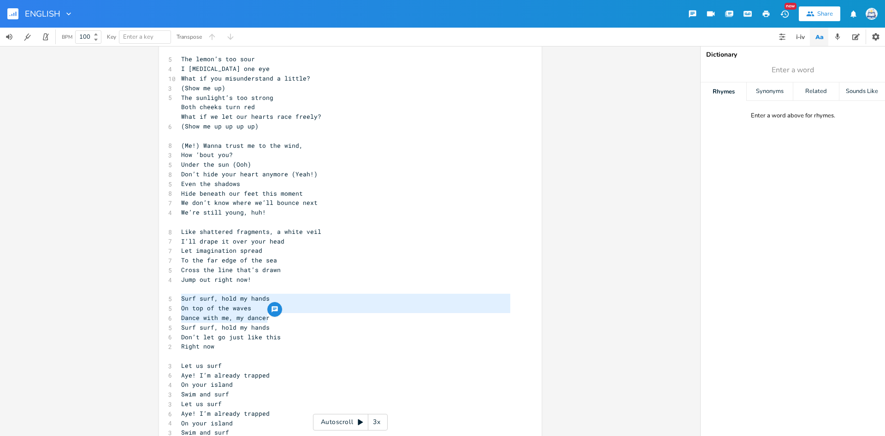
scroll to position [61, 0]
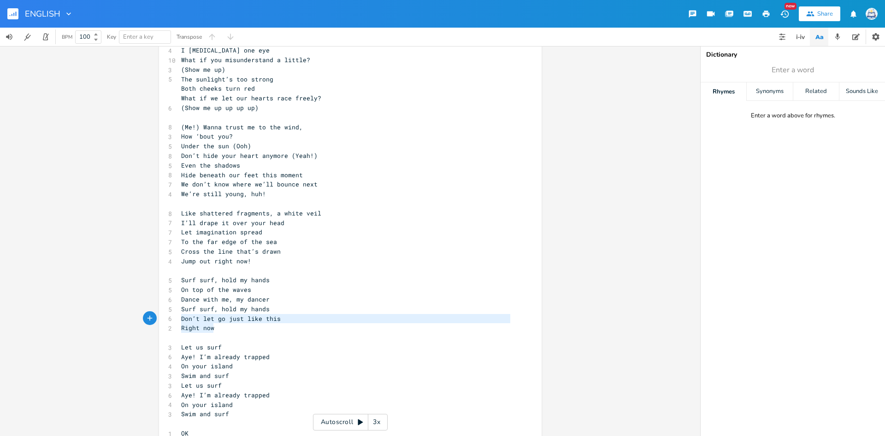
type textarea "Surf surf, hold my hands Don’t let go just like this Right now"
drag, startPoint x: 218, startPoint y: 330, endPoint x: 177, endPoint y: 308, distance: 45.8
click at [177, 308] on div "Surf surf, hold my hands Don’t let go just like this Right now x 7 Ay oh! Ay oh…" at bounding box center [350, 432] width 383 height 883
click at [191, 313] on span "Surf surf, hold my hands" at bounding box center [225, 309] width 88 height 8
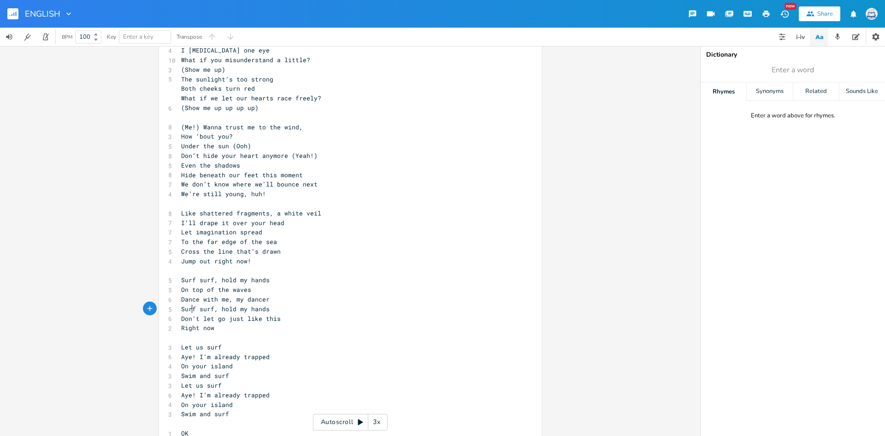
scroll to position [3, 0]
type textarea "Aye! I’m already trapped On your island"
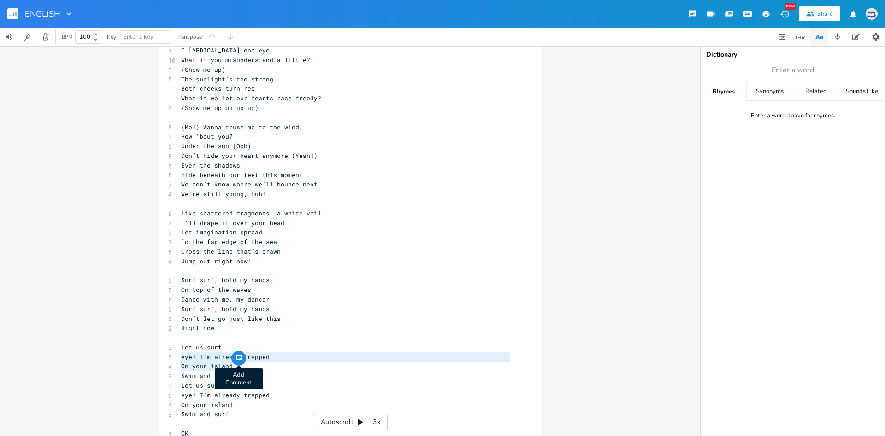
drag, startPoint x: 180, startPoint y: 360, endPoint x: 245, endPoint y: 365, distance: 65.6
click at [245, 365] on div "Aye! I’m already trapped On your island x 7 Ay oh! Ay oh! Ay oh! Ay! 3 Let us s…" at bounding box center [350, 432] width 383 height 883
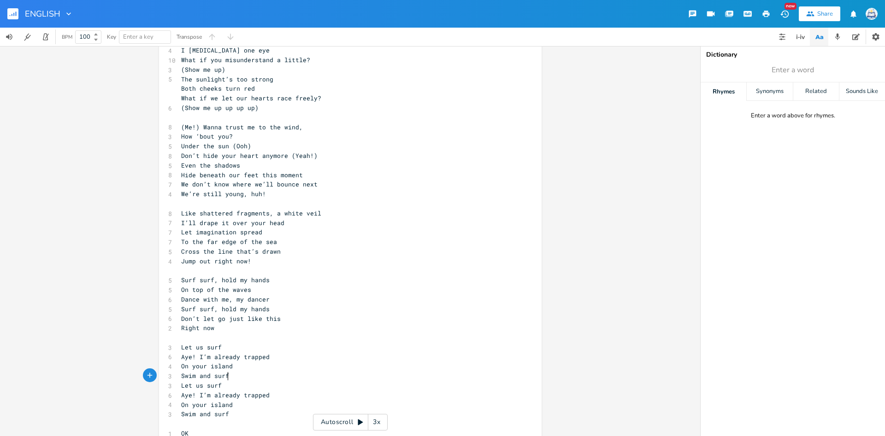
type textarea "Aye! I’m already trapped On your island Swim and surf"
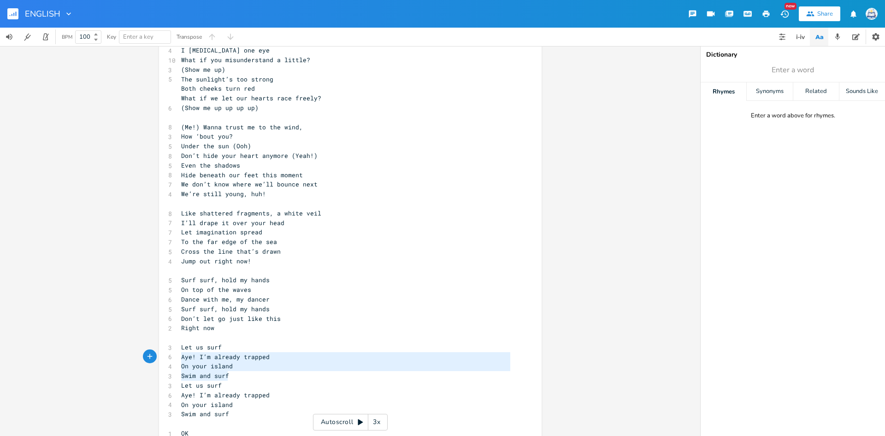
scroll to position [20, 47]
drag, startPoint x: 241, startPoint y: 375, endPoint x: 177, endPoint y: 356, distance: 66.0
click at [177, 356] on div "Aye! I’m already trapped On your island Swim and surf x 7 Ay oh! Ay oh! Ay oh! …" at bounding box center [350, 432] width 383 height 883
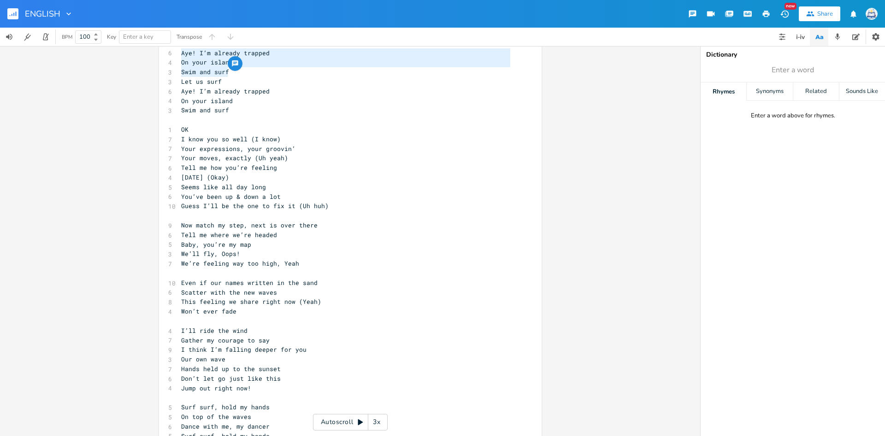
scroll to position [3, 0]
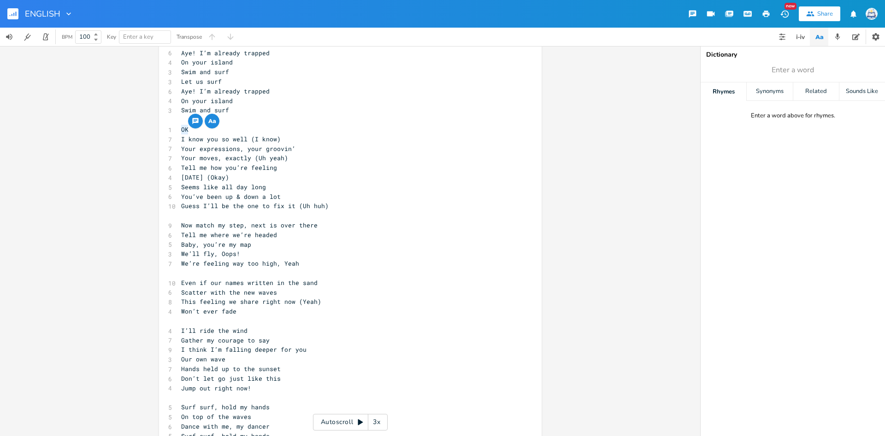
type textarea "OK I know you so well ("
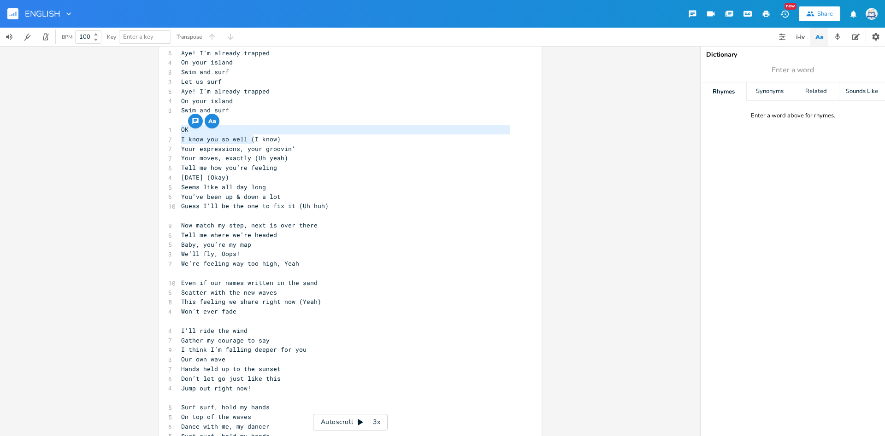
drag, startPoint x: 182, startPoint y: 131, endPoint x: 251, endPoint y: 136, distance: 69.8
click at [251, 136] on div "7 Ay oh! Ay oh! Ay oh! Ay! 3 Let us surf! ​ 5 The lemon’s too sour 4 I squint o…" at bounding box center [345, 129] width 333 height 853
click at [182, 131] on span "OK" at bounding box center [184, 129] width 7 height 8
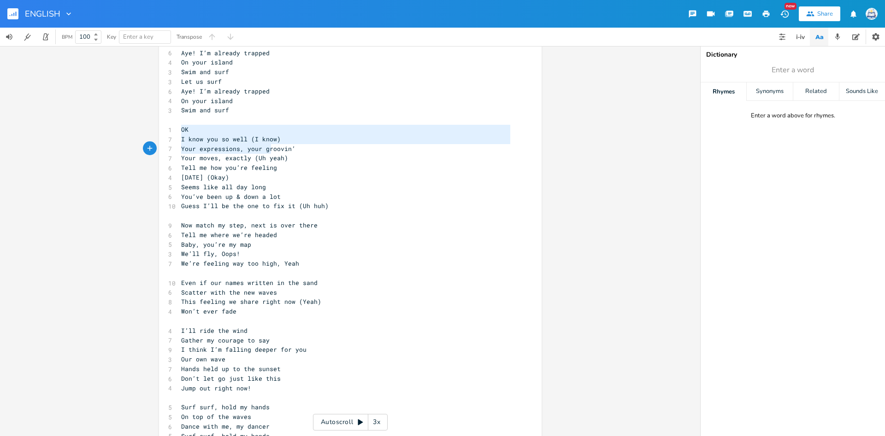
type textarea "OK I know you so well (I know) Your expressions, your groovin’ Your moves, exac…"
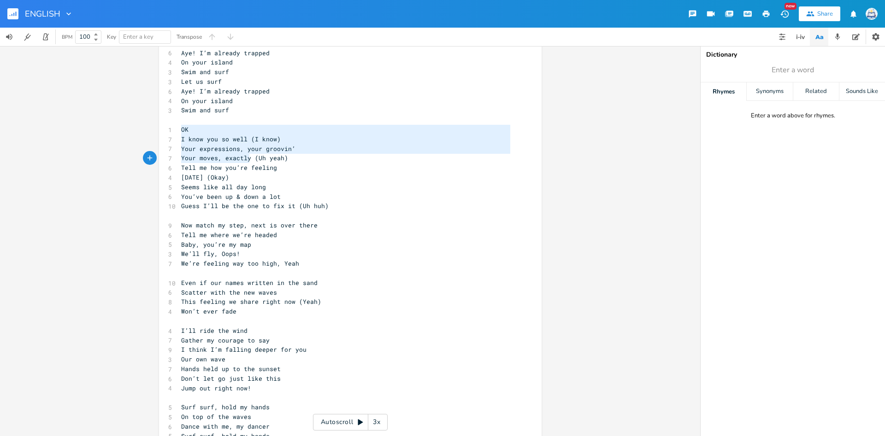
drag, startPoint x: 182, startPoint y: 131, endPoint x: 314, endPoint y: 215, distance: 156.2
click at [247, 159] on div "7 Ay oh! Ay oh! Ay oh! Ay! 3 Let us surf! ​ 5 The lemon’s too sour 4 I squint o…" at bounding box center [345, 129] width 333 height 853
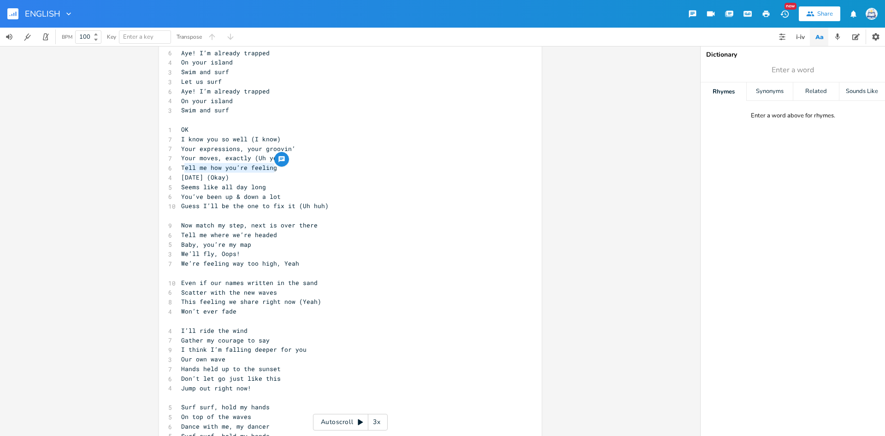
type textarea "ell me how you’re feeling Today (Okay)"
drag, startPoint x: 183, startPoint y: 166, endPoint x: 283, endPoint y: 173, distance: 100.3
click at [283, 173] on div "7 Ay oh! Ay oh! Ay oh! Ay! 3 Let us surf! ​ 5 The lemon’s too sour 4 I squint o…" at bounding box center [345, 129] width 333 height 853
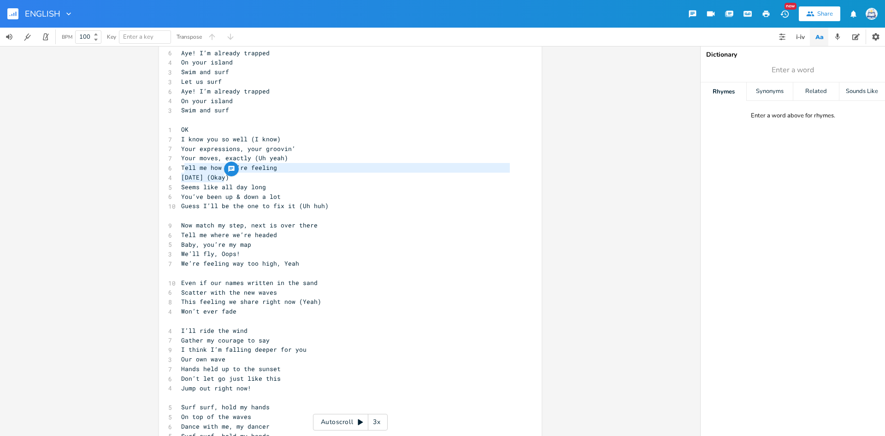
click at [318, 212] on pre "​" at bounding box center [345, 216] width 333 height 10
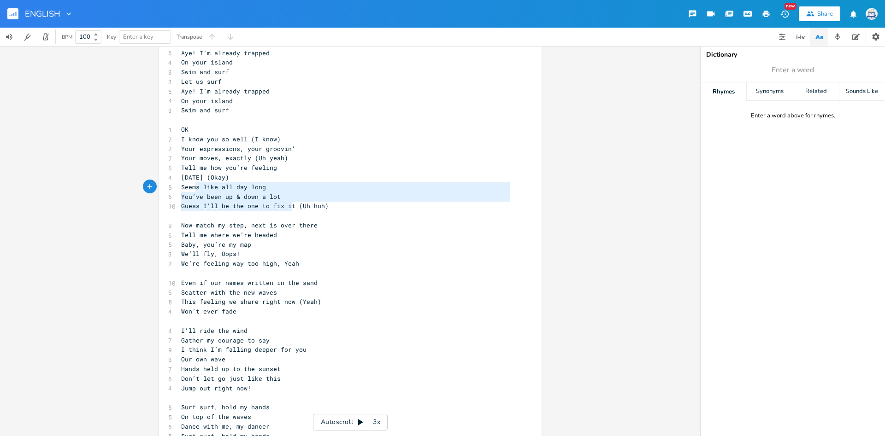
scroll to position [30, 92]
type textarea "Today (Okay) Seems like all day long You’ve been up & down a lot Guess I’ll be …"
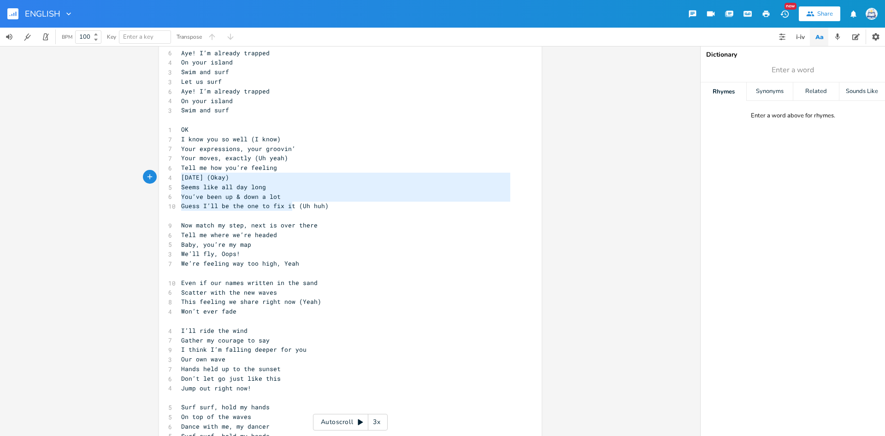
drag, startPoint x: 291, startPoint y: 206, endPoint x: 182, endPoint y: 178, distance: 112.8
click at [182, 178] on div "7 Ay oh! Ay oh! Ay oh! Ay! 3 Let us surf! ​ 5 The lemon’s too sour 4 I squint o…" at bounding box center [345, 129] width 333 height 853
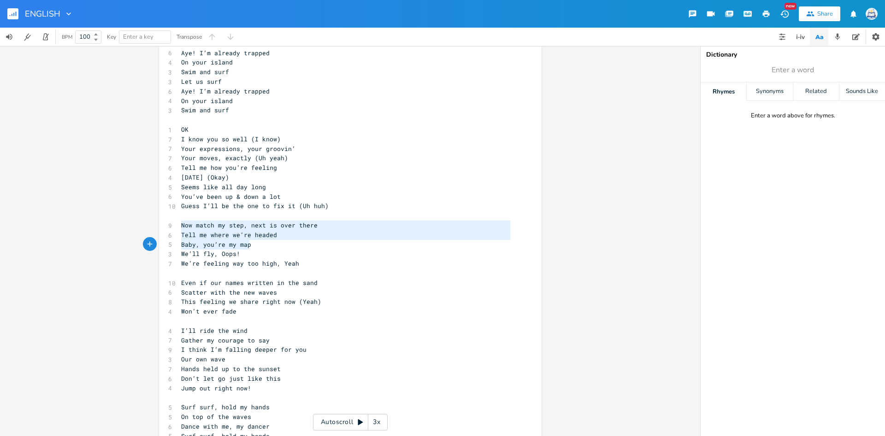
type textarea "Now match my step, next is over there Tell me where we’re headed Baby, you’re m…"
drag, startPoint x: 181, startPoint y: 226, endPoint x: 296, endPoint y: 259, distance: 119.8
click at [296, 259] on div "7 Ay oh! Ay oh! Ay oh! Ay! 3 Let us surf! ​ 5 The lemon’s too sour 4 I squint o…" at bounding box center [345, 129] width 333 height 853
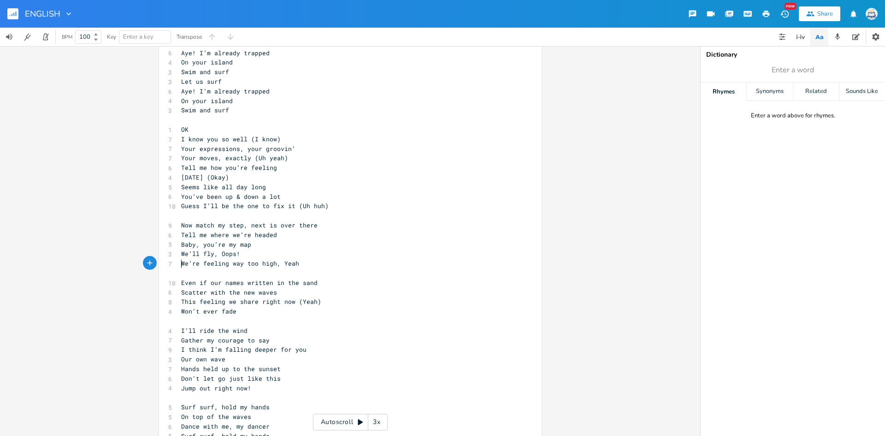
scroll to position [3, 0]
type textarea "We’re feeling way too high, Yeah"
drag, startPoint x: 180, startPoint y: 261, endPoint x: 304, endPoint y: 265, distance: 124.5
click at [304, 265] on pre "We’re feeling way too high, Yeah" at bounding box center [345, 264] width 333 height 10
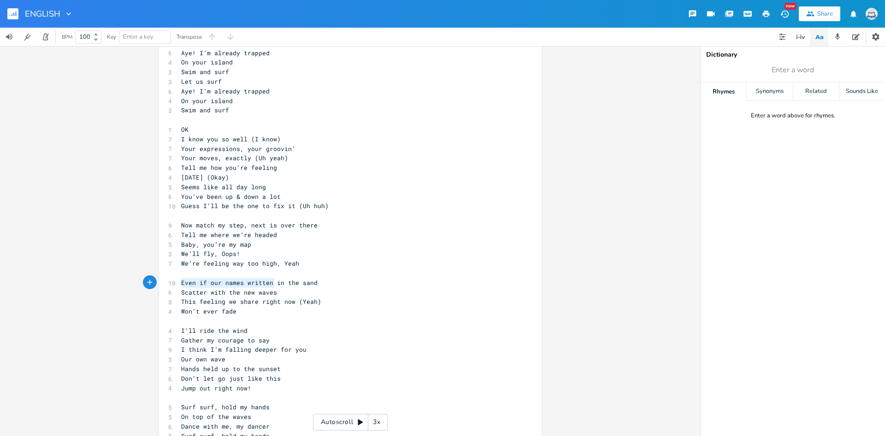
scroll to position [10, 92]
type textarea "Even if our names written in the sand Scatter with the new waves"
click at [279, 290] on div "Even if our names written in the sand Scatter with the new waves x 7 Ay oh! Ay …" at bounding box center [350, 128] width 383 height 883
type textarea "This feeling we share right now (Yeah) Won’t ever fade"
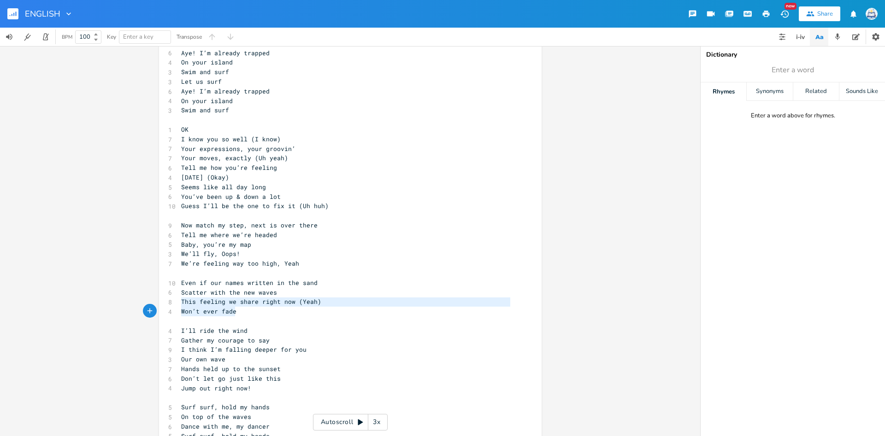
click at [238, 309] on div "This feeling we share right now (Yeah) Won’t ever fade x 7 Ay oh! Ay oh! Ay oh!…" at bounding box center [350, 128] width 383 height 883
type textarea "I’"
drag, startPoint x: 181, startPoint y: 331, endPoint x: 188, endPoint y: 331, distance: 7.4
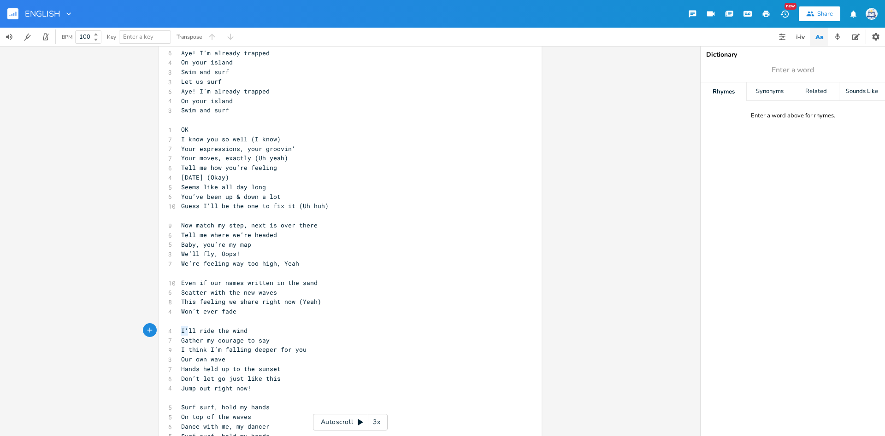
click at [188, 331] on span "I’ll ride the wind" at bounding box center [214, 331] width 66 height 8
click at [179, 304] on div "I’ x 7 Ay oh! Ay oh! Ay oh! Ay! 3 Let us surf! ​ 5 The lemon’s too sour 4 I squ…" at bounding box center [350, 128] width 383 height 883
type textarea "This feeling we share right now (Yeah) Won’t ever fade"
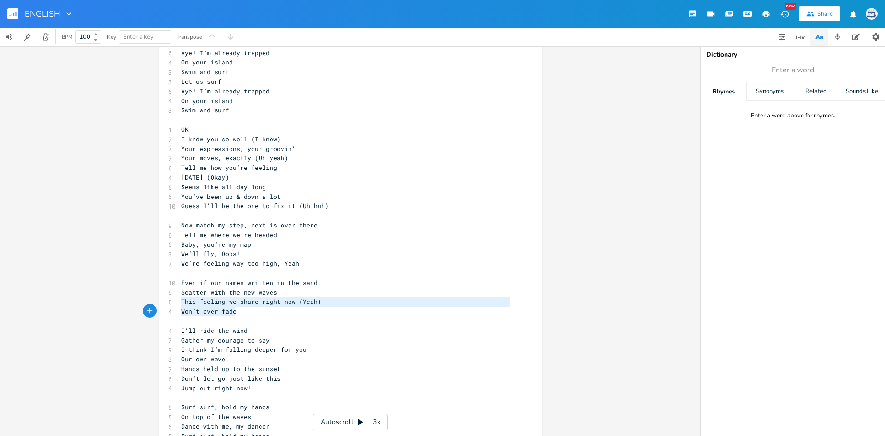
drag, startPoint x: 179, startPoint y: 304, endPoint x: 243, endPoint y: 312, distance: 64.0
click at [243, 312] on div "7 Ay oh! Ay oh! Ay oh! Ay! 3 Let us surf! ​ 5 The lemon’s too sour 4 I squint o…" at bounding box center [345, 129] width 333 height 853
type textarea "I’ll"
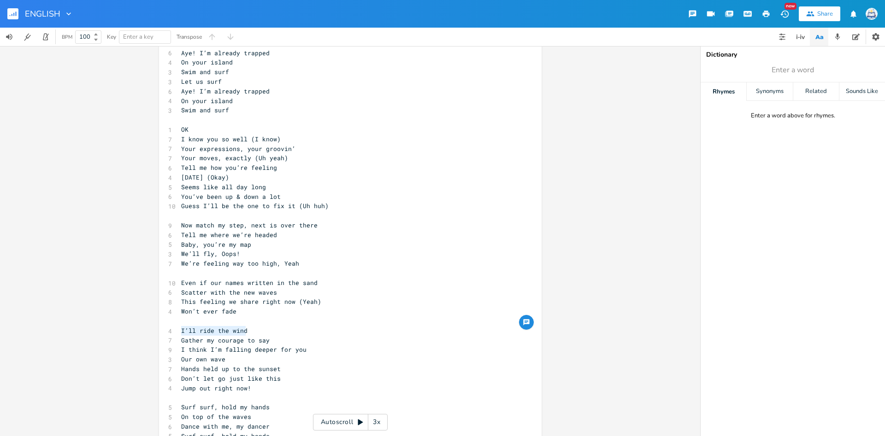
type textarea "I’ll ride the wind Gather my courage to say"
drag, startPoint x: 180, startPoint y: 333, endPoint x: 304, endPoint y: 345, distance: 124.1
click at [304, 345] on div "7 Ay oh! Ay oh! Ay oh! Ay! 3 Let us surf! ​ 5 The lemon’s too sour 4 I squint o…" at bounding box center [345, 129] width 333 height 853
click at [182, 335] on span "I’ll ride the wind" at bounding box center [214, 331] width 66 height 8
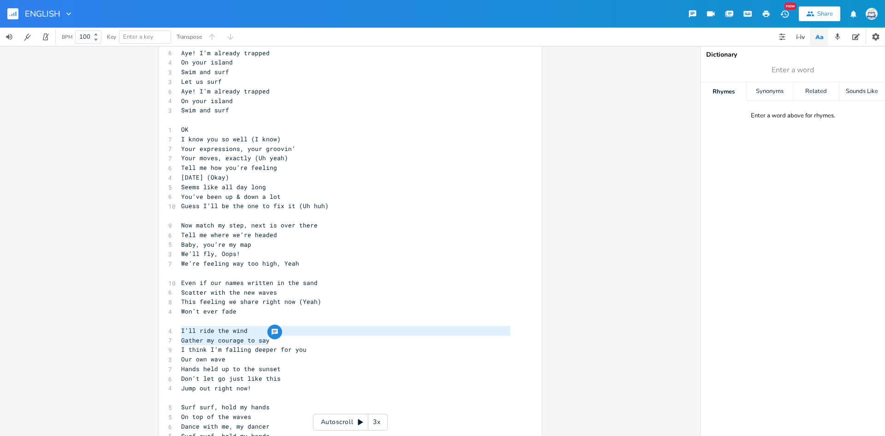
scroll to position [3, 0]
type textarea "I’ll ride the wind Gather my courage to say I think I’m falling deeper for you"
drag, startPoint x: 183, startPoint y: 331, endPoint x: 308, endPoint y: 349, distance: 126.2
click at [308, 349] on div "7 Ay oh! Ay oh! Ay oh! Ay! 3 Let us surf! ​ 5 The lemon’s too sour 4 I squint o…" at bounding box center [345, 129] width 333 height 853
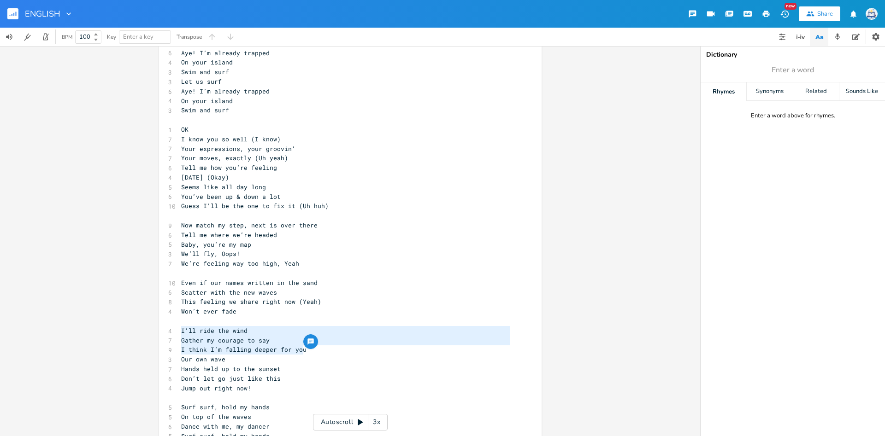
scroll to position [3, 0]
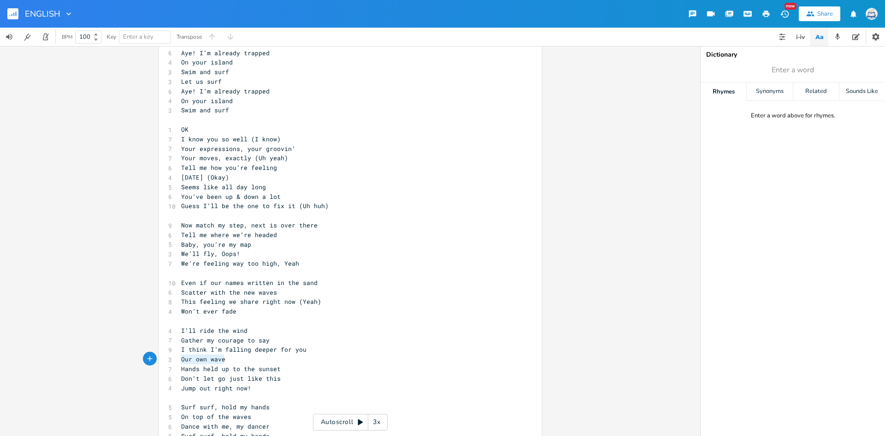
type textarea "Our own wave Hands held up to the sunset"
drag, startPoint x: 182, startPoint y: 361, endPoint x: 280, endPoint y: 374, distance: 99.0
click at [280, 374] on div "7 Ay oh! Ay oh! Ay oh! Ay! 3 Let us surf! ​ 5 The lemon’s too sour 4 I squint o…" at bounding box center [345, 129] width 333 height 853
type textarea "Don’t let go just like this"
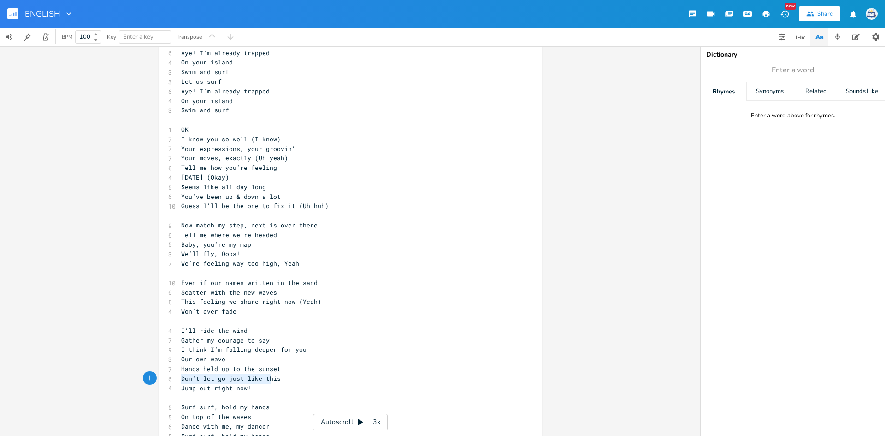
scroll to position [3, 80]
drag, startPoint x: 180, startPoint y: 381, endPoint x: 286, endPoint y: 379, distance: 106.0
click at [286, 379] on pre "Don’t let go just like this" at bounding box center [345, 379] width 333 height 10
click at [243, 389] on span "Jump out right now!" at bounding box center [216, 388] width 70 height 8
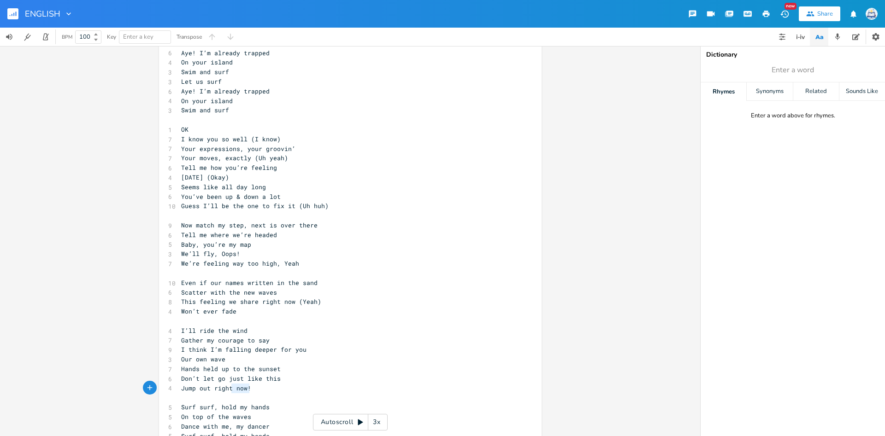
type textarea "Jump out right now!"
drag, startPoint x: 249, startPoint y: 389, endPoint x: 152, endPoint y: 390, distance: 97.7
click at [159, 390] on div "Jump out right now! x 7 Ay oh! Ay oh! Ay oh! Ay! 3 Let us surf! ​ 5 The lemon’s…" at bounding box center [350, 128] width 383 height 883
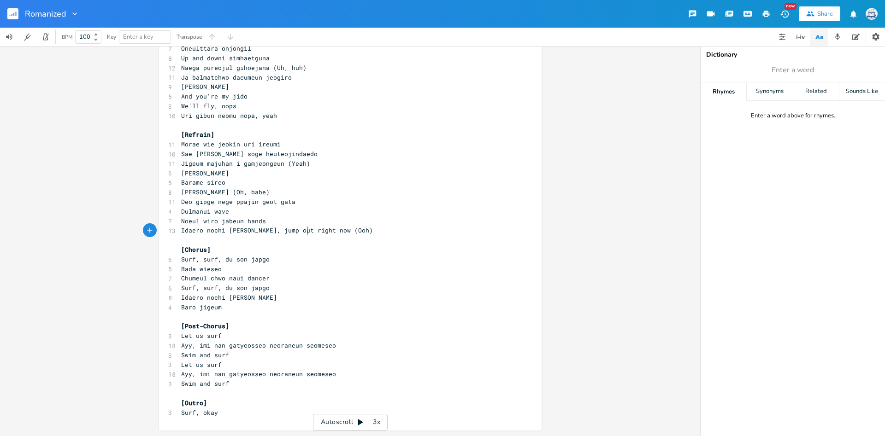
scroll to position [3, 0]
